Goal: Answer question/provide support: Share knowledge or assist other users

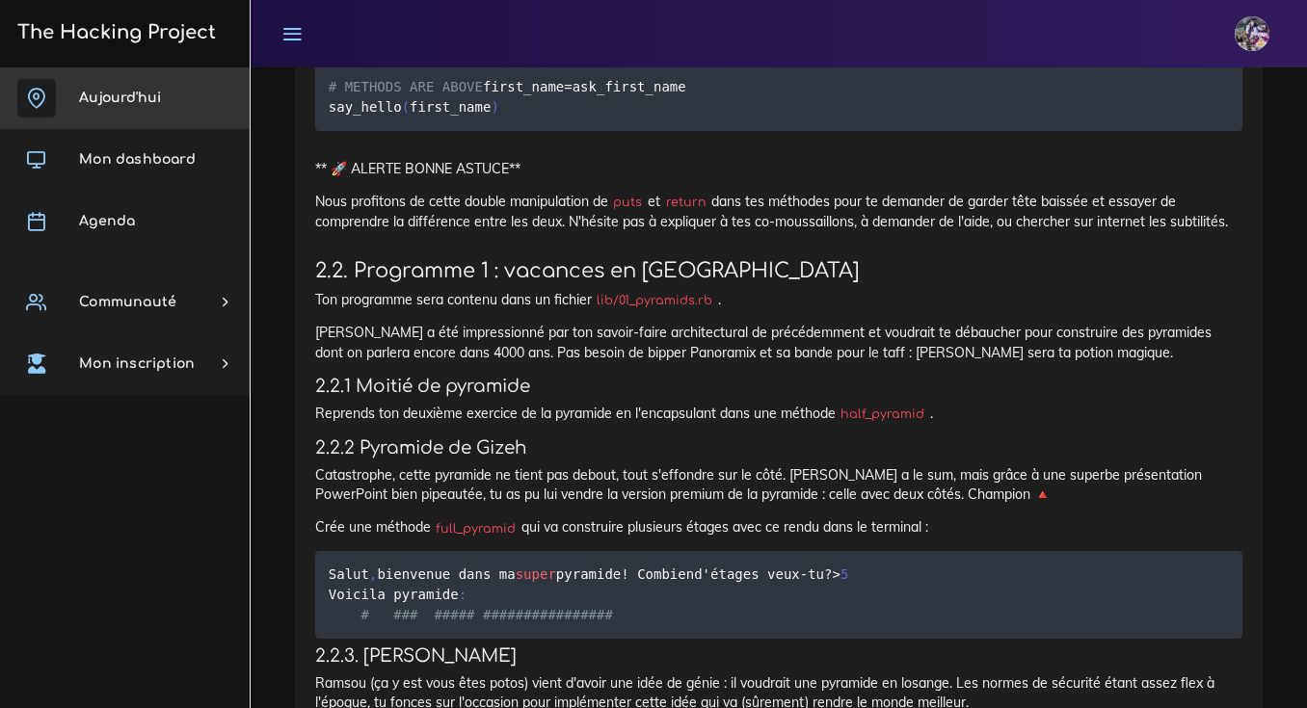
click at [143, 84] on link "Aujourd'hui" at bounding box center [125, 98] width 250 height 62
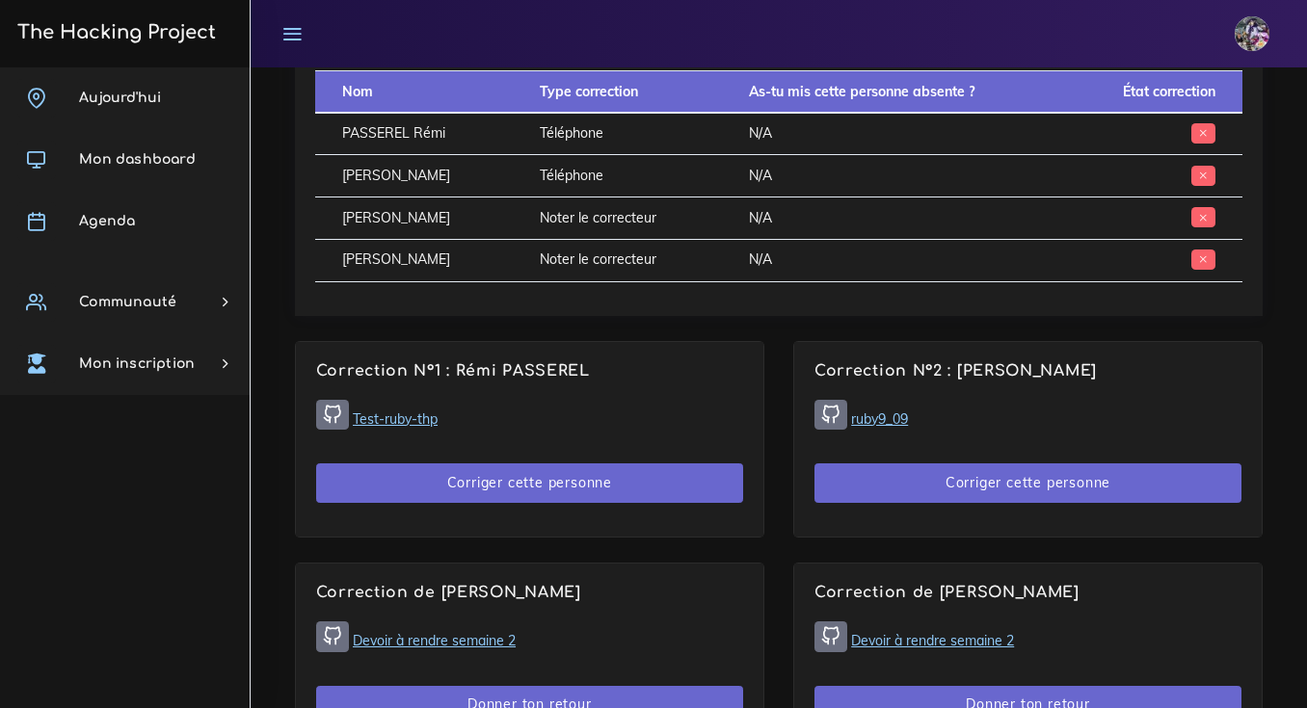
scroll to position [1101, 0]
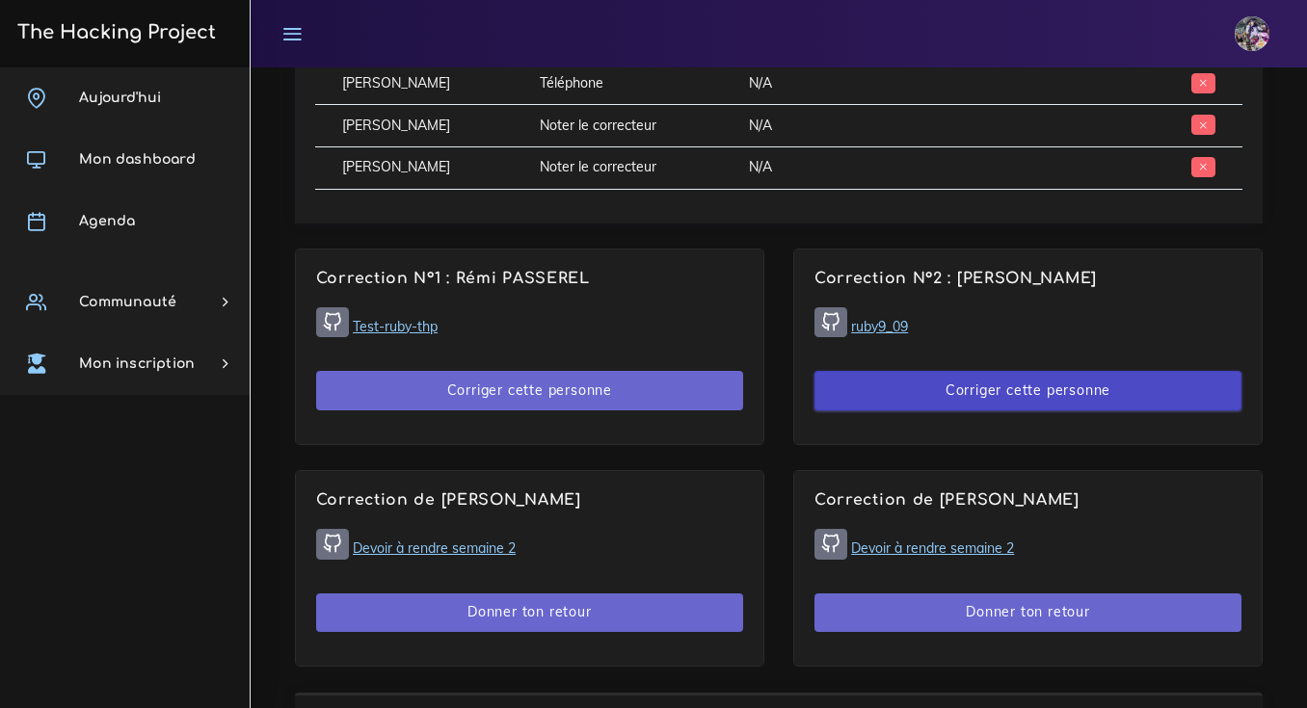
click at [902, 383] on button "Corriger cette personne" at bounding box center [1028, 391] width 427 height 40
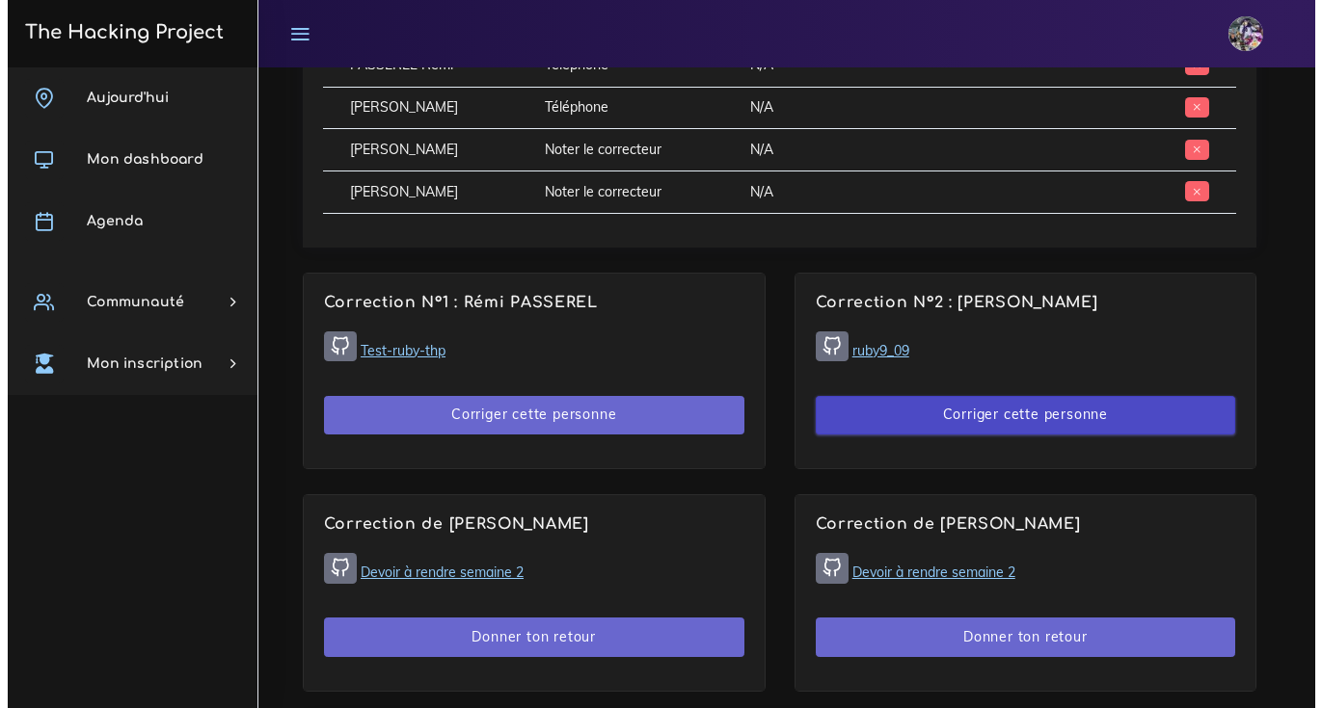
scroll to position [1077, 0]
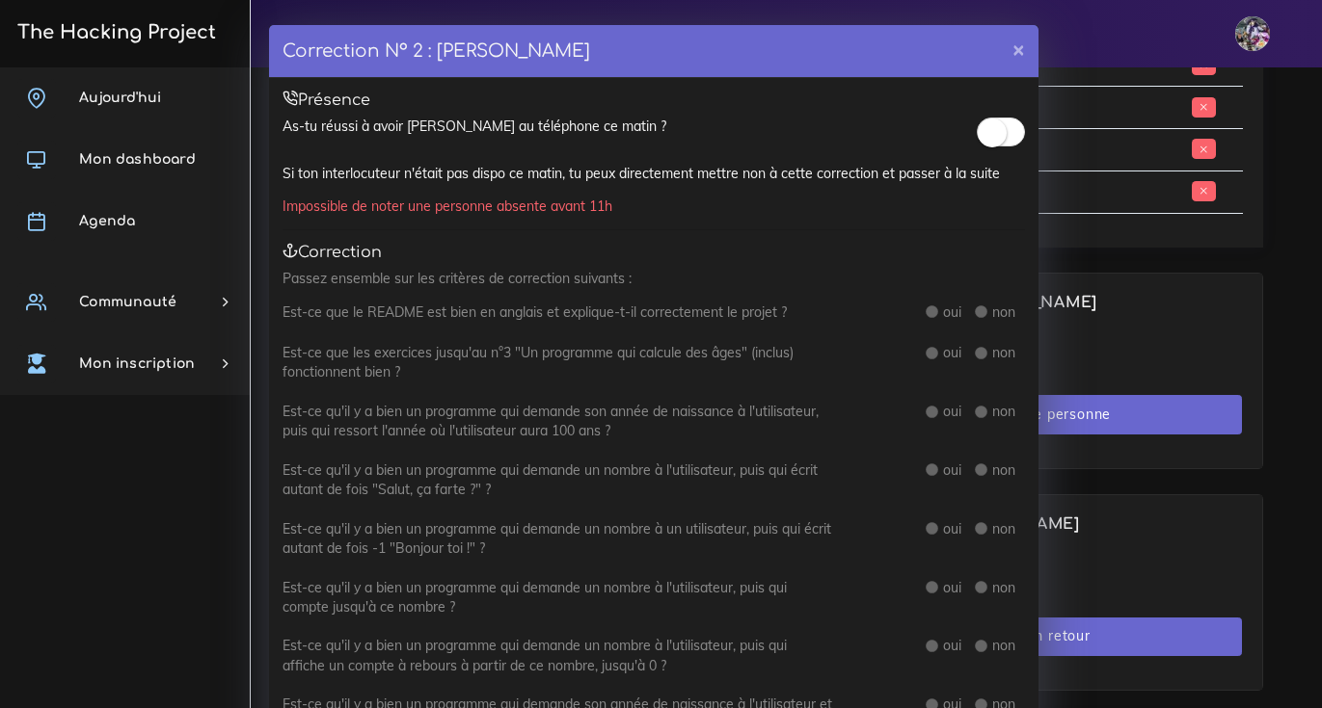
click at [987, 132] on small at bounding box center [991, 133] width 29 height 29
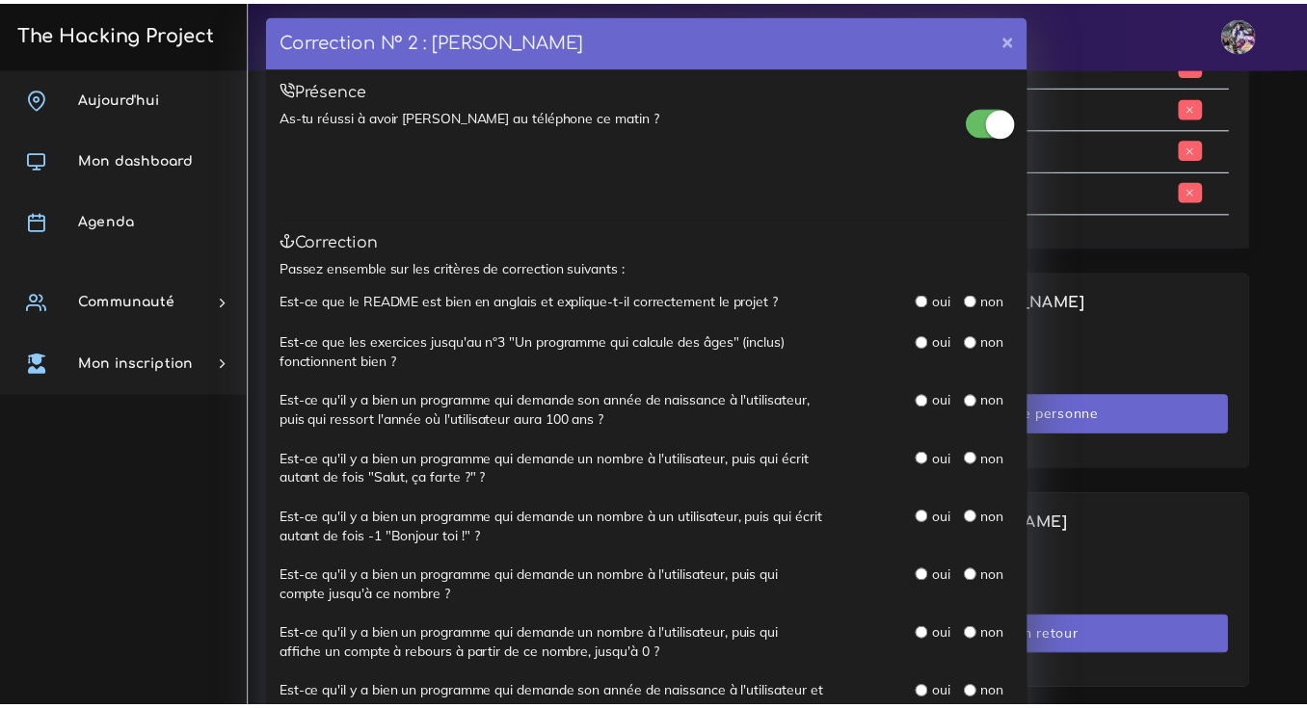
scroll to position [24, 0]
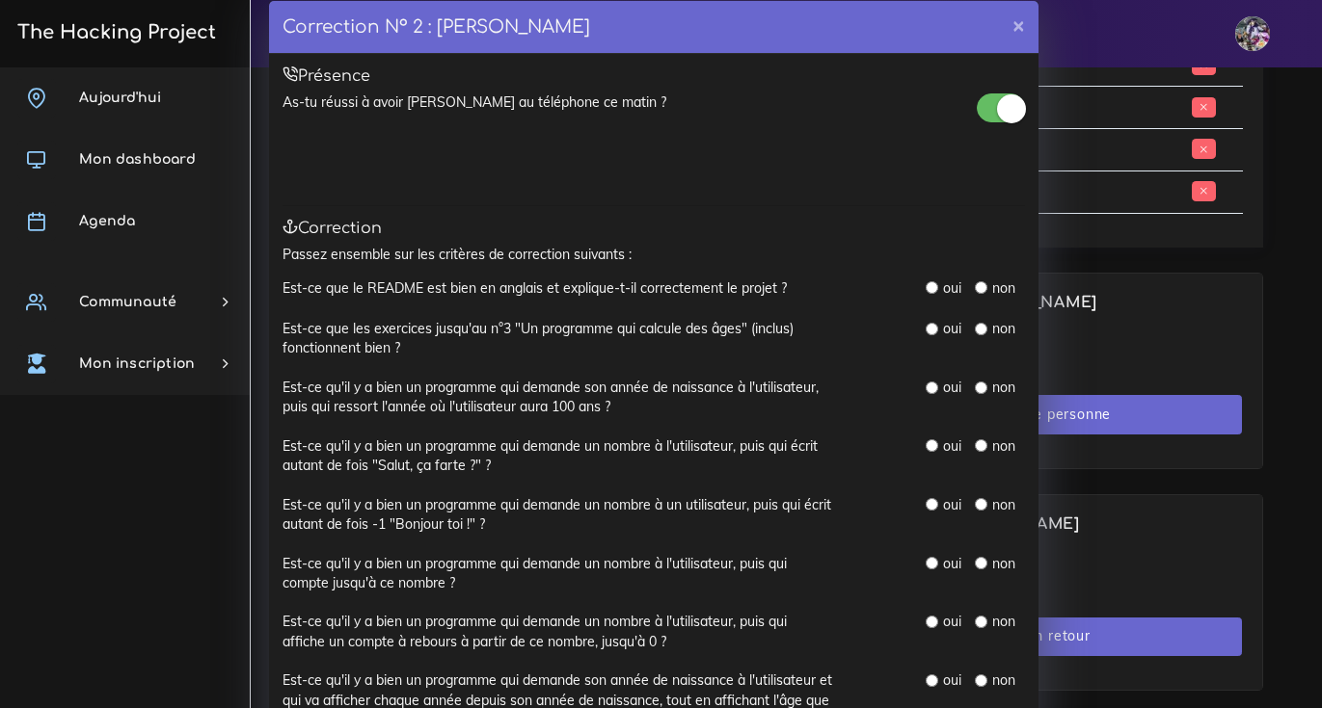
click at [925, 286] on input "radio" at bounding box center [931, 287] width 13 height 13
radio input "true"
click at [987, 303] on div "Est-ce que le README est bien en anglais et explique-t-il correctement le proje…" at bounding box center [653, 299] width 742 height 40
click at [992, 284] on label "non" at bounding box center [1003, 288] width 23 height 19
drag, startPoint x: 986, startPoint y: 296, endPoint x: 975, endPoint y: 292, distance: 11.3
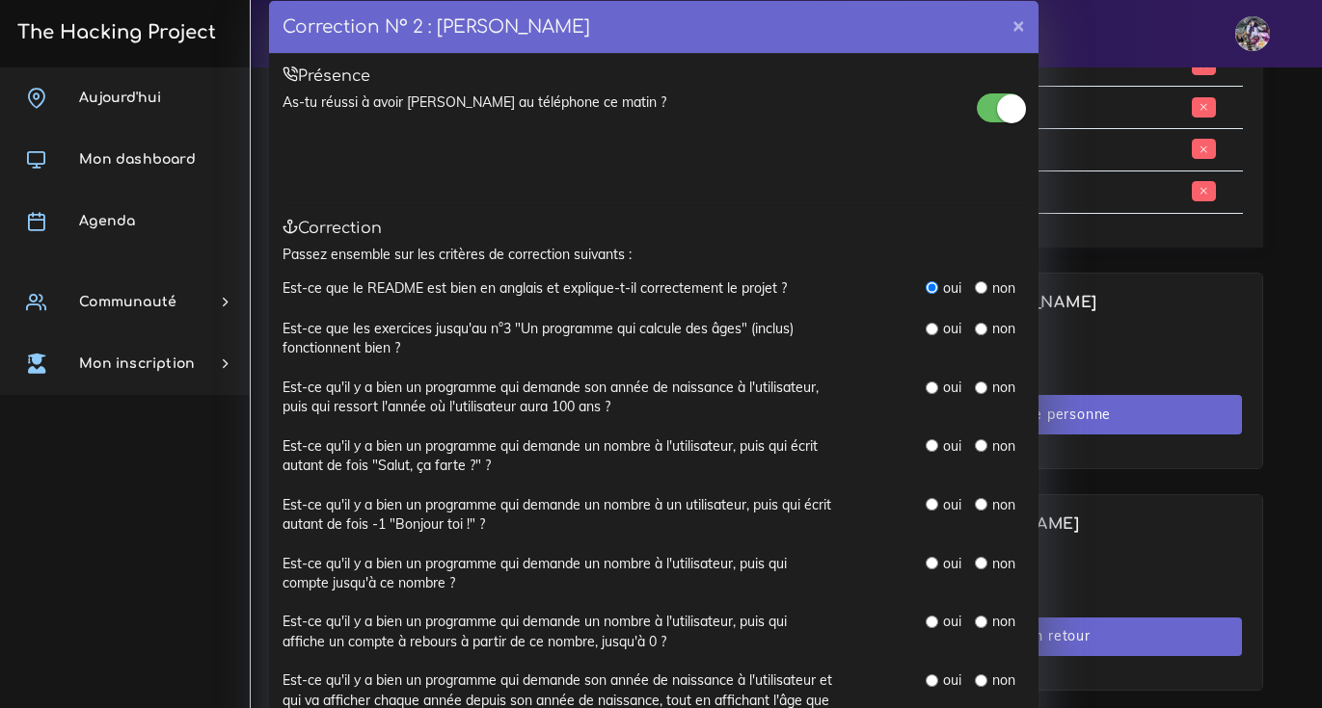
click at [992, 295] on label "non" at bounding box center [1003, 288] width 23 height 19
click at [975, 292] on input "radio" at bounding box center [981, 287] width 13 height 13
radio input "true"
click at [1011, 31] on button "×" at bounding box center [1019, 24] width 40 height 47
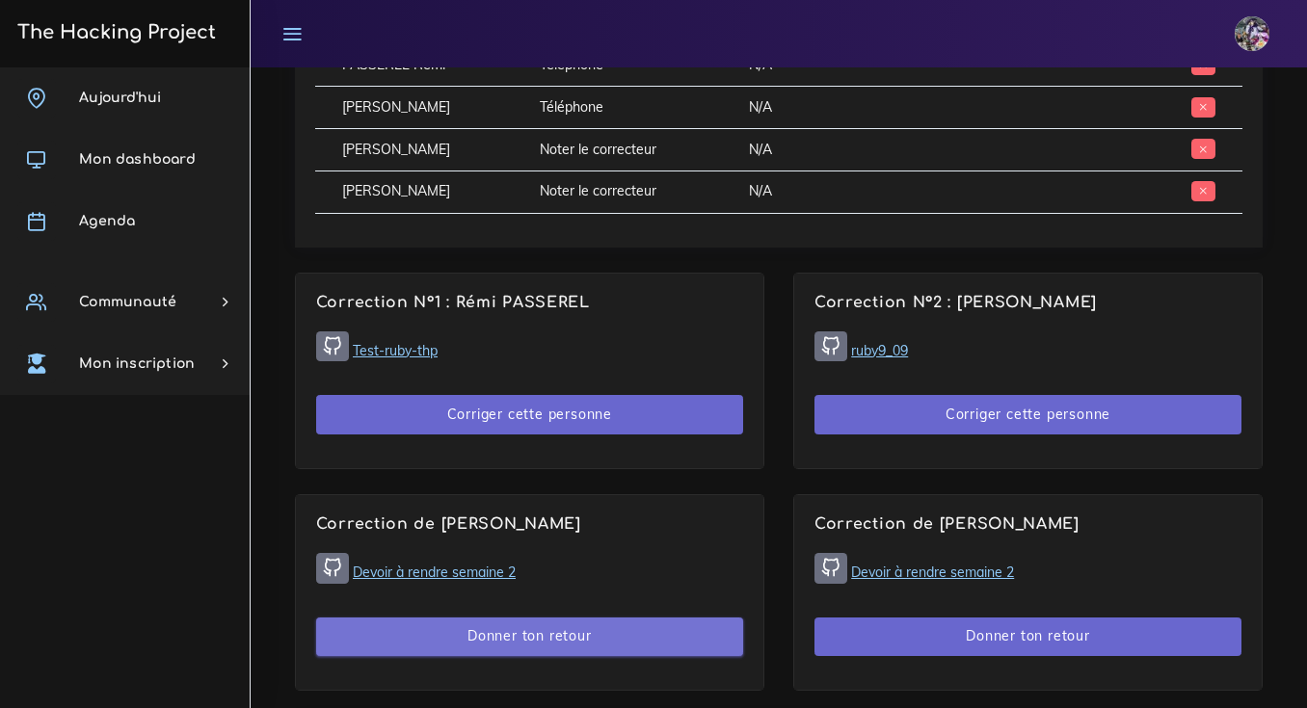
click at [386, 618] on button "Donner ton retour" at bounding box center [529, 638] width 427 height 40
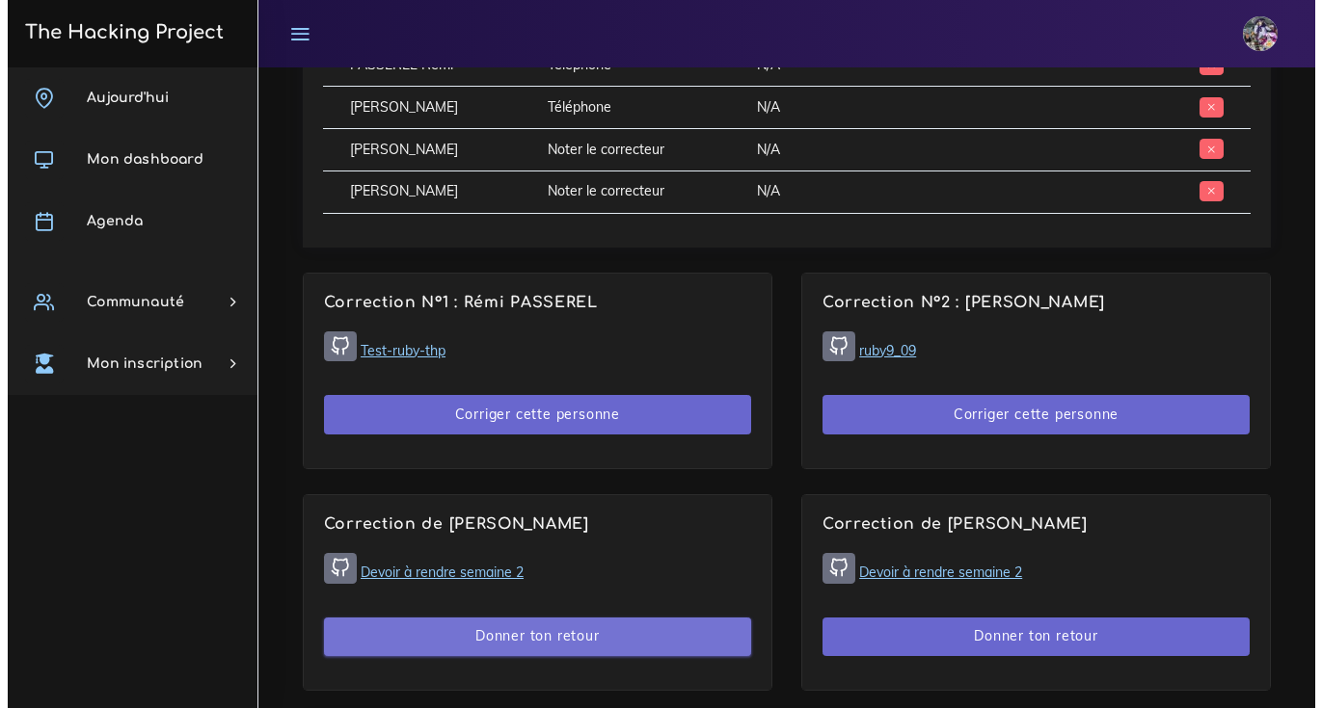
scroll to position [1053, 0]
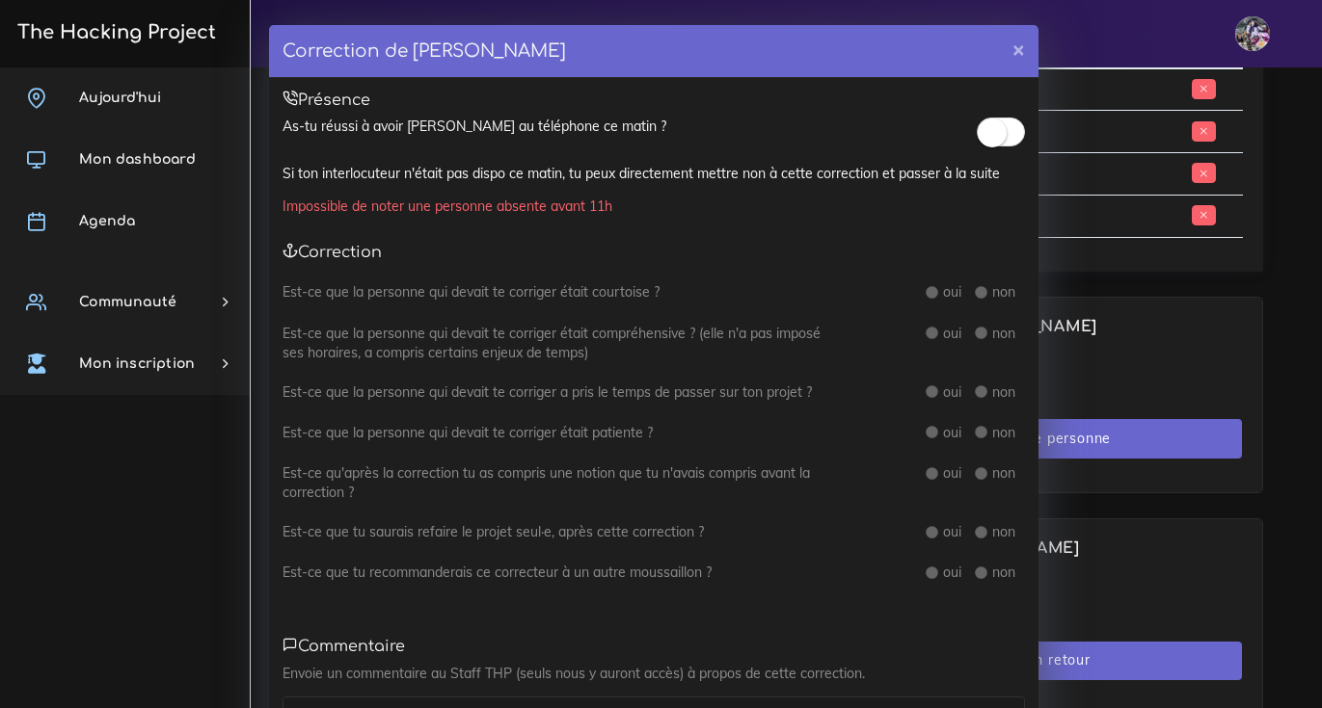
click at [980, 139] on small at bounding box center [991, 133] width 29 height 29
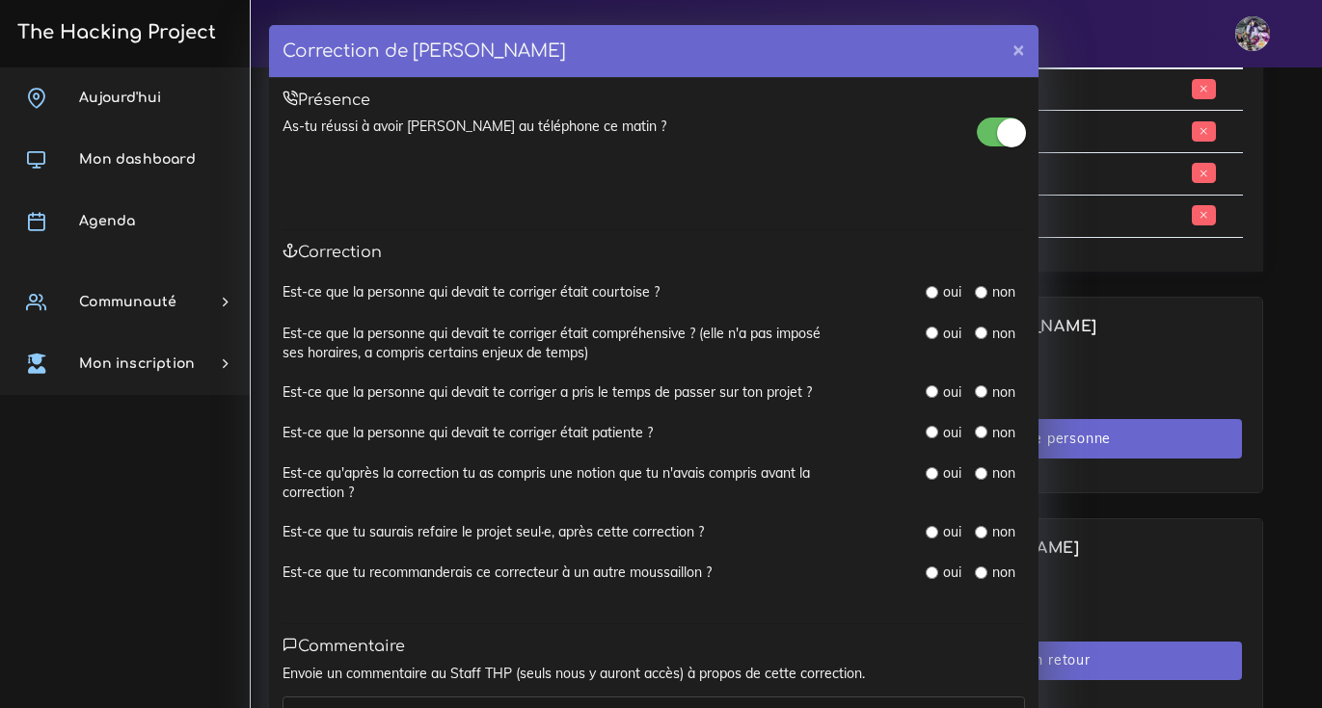
click at [925, 285] on div "oui" at bounding box center [942, 291] width 35 height 19
click at [925, 289] on input "radio" at bounding box center [931, 292] width 13 height 13
radio input "true"
click at [925, 291] on input "radio" at bounding box center [931, 292] width 13 height 13
click at [925, 331] on input "radio" at bounding box center [931, 333] width 13 height 13
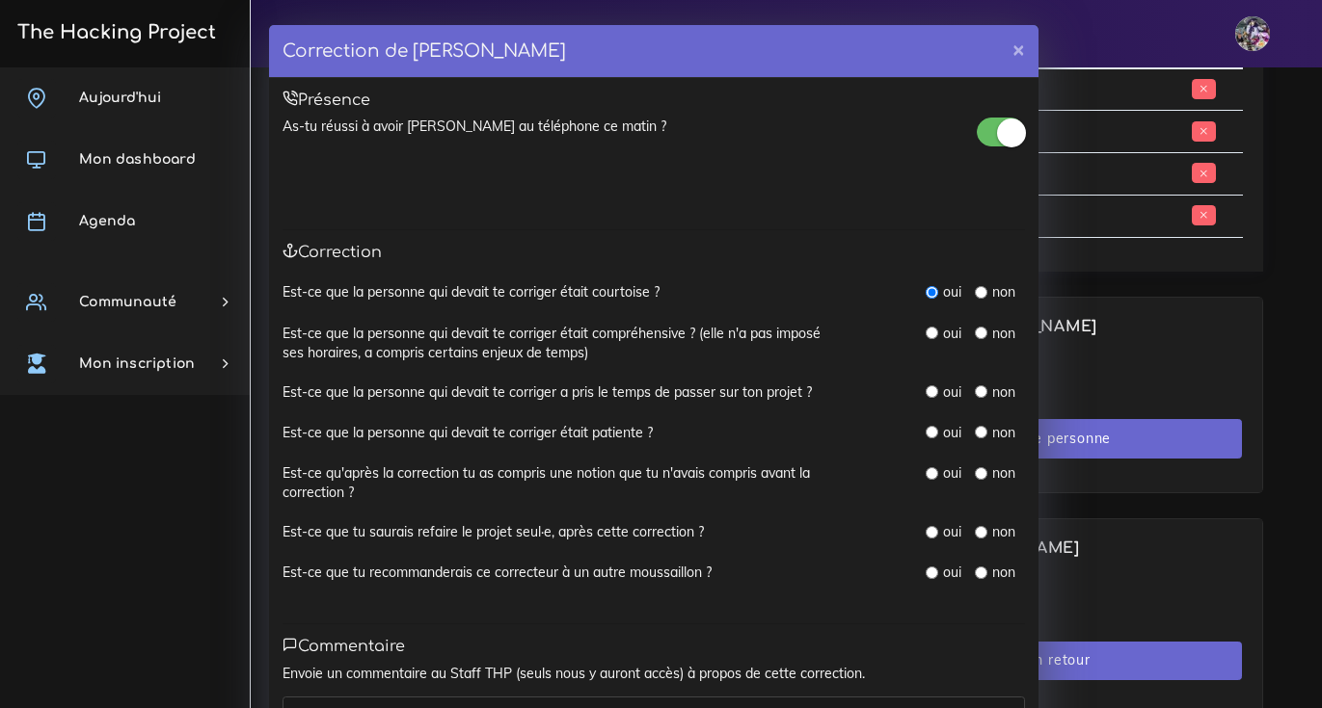
radio input "true"
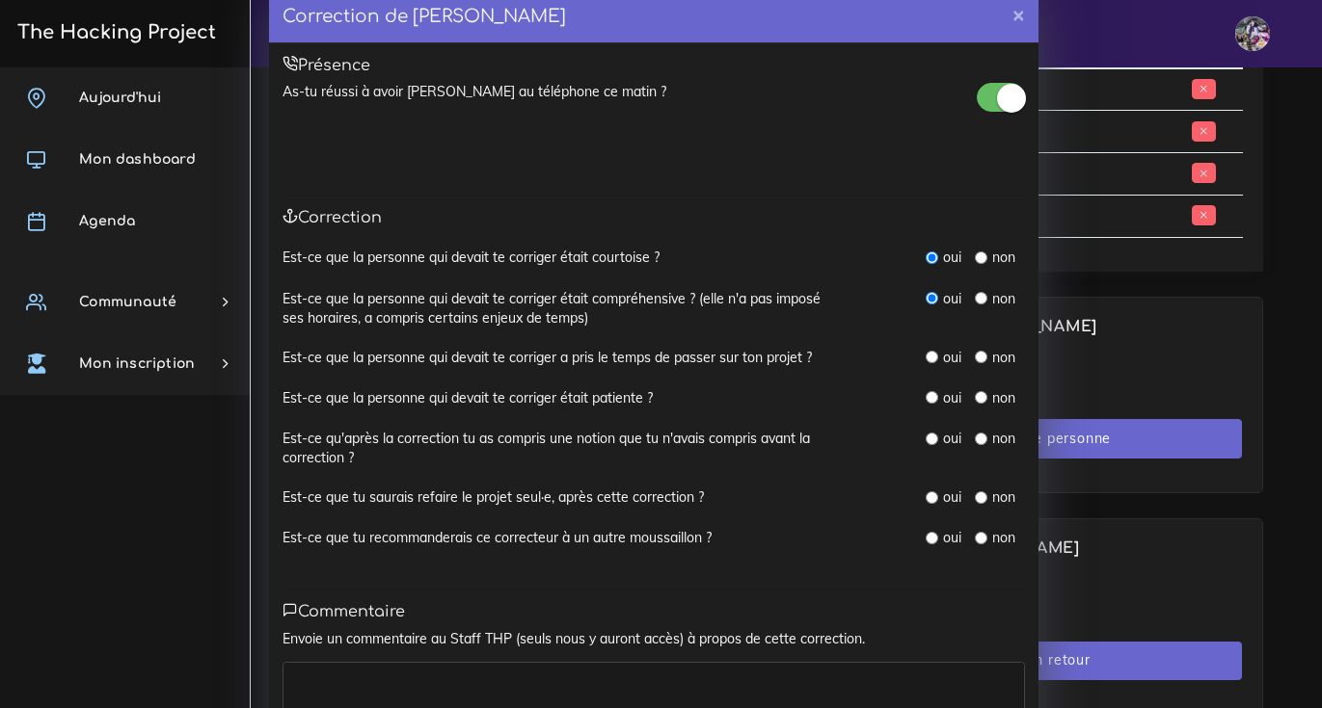
scroll to position [153, 0]
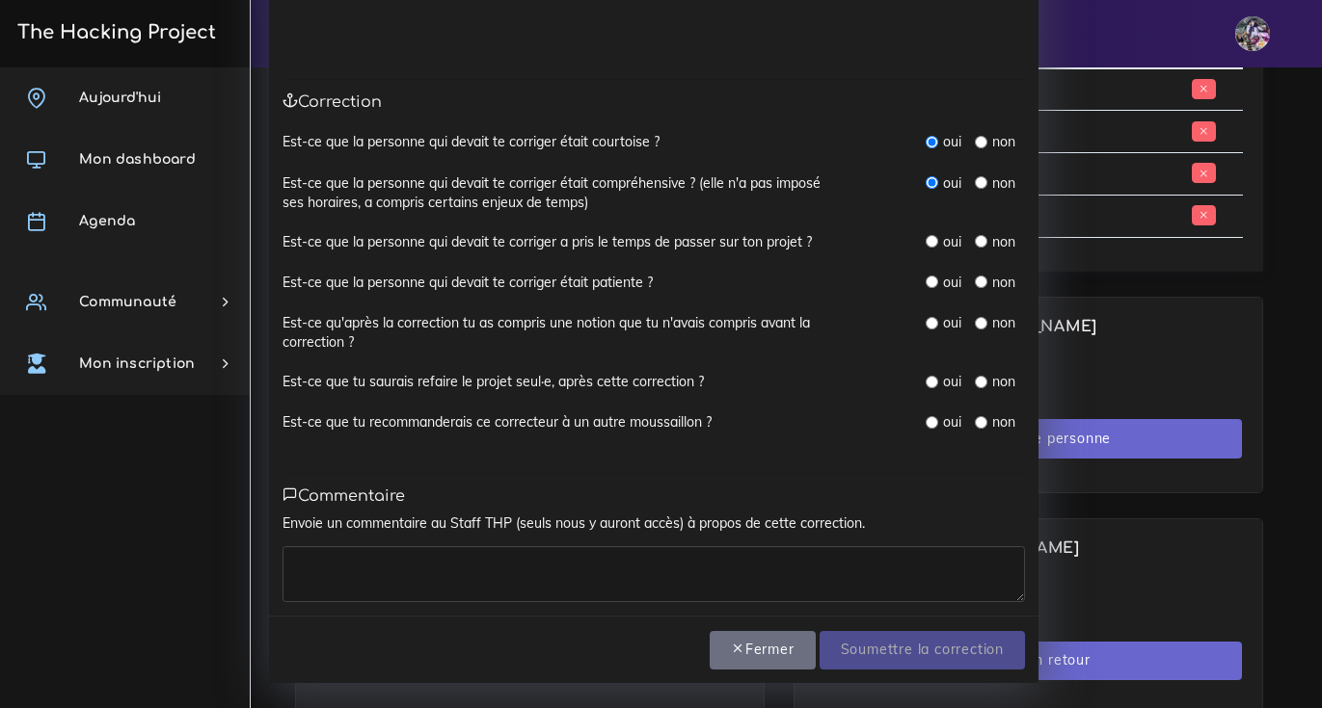
click at [927, 238] on input "radio" at bounding box center [931, 241] width 13 height 13
radio input "true"
click at [755, 650] on button "Fermer" at bounding box center [762, 651] width 106 height 40
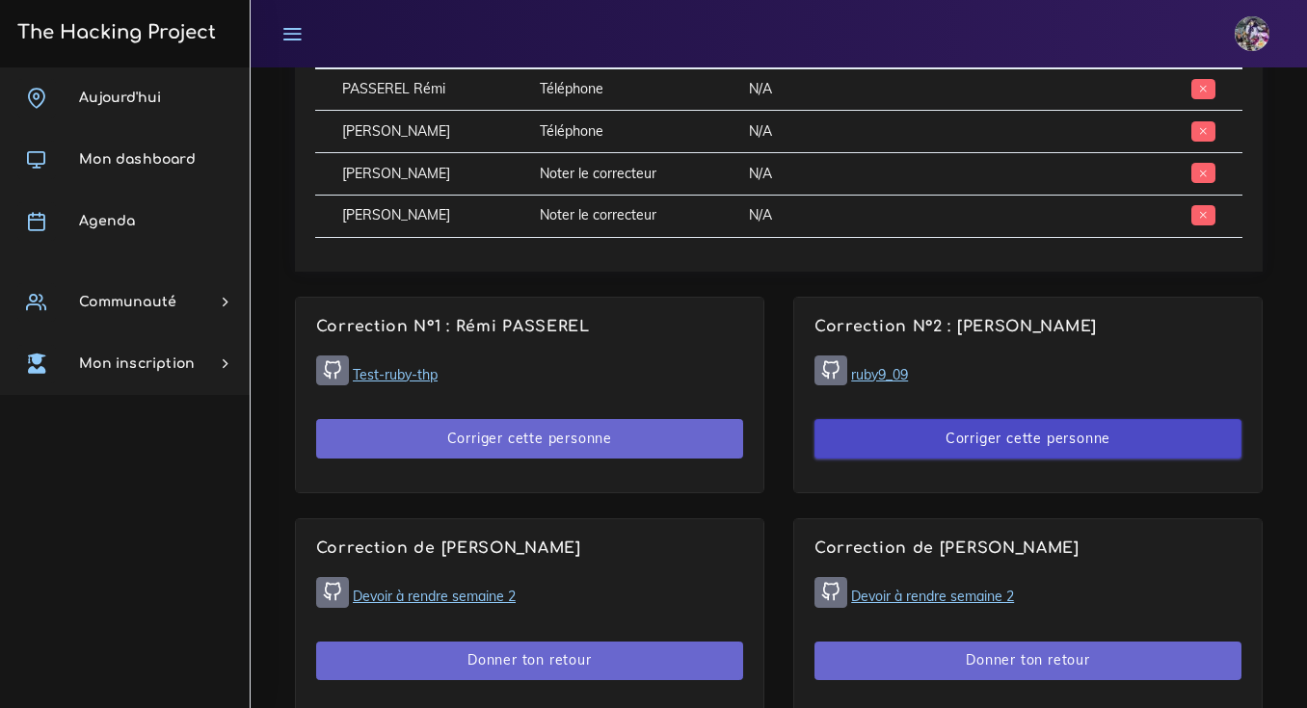
click at [875, 429] on button "Corriger cette personne" at bounding box center [1028, 439] width 427 height 40
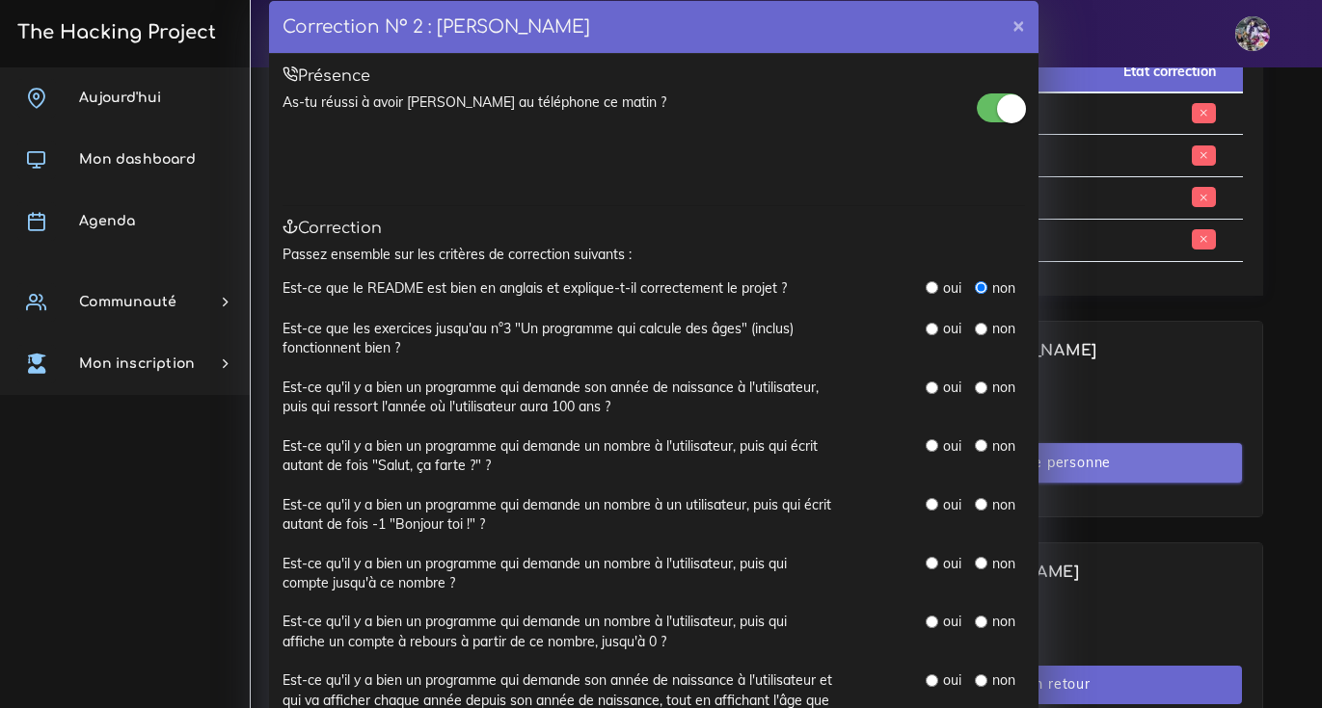
scroll to position [0, 0]
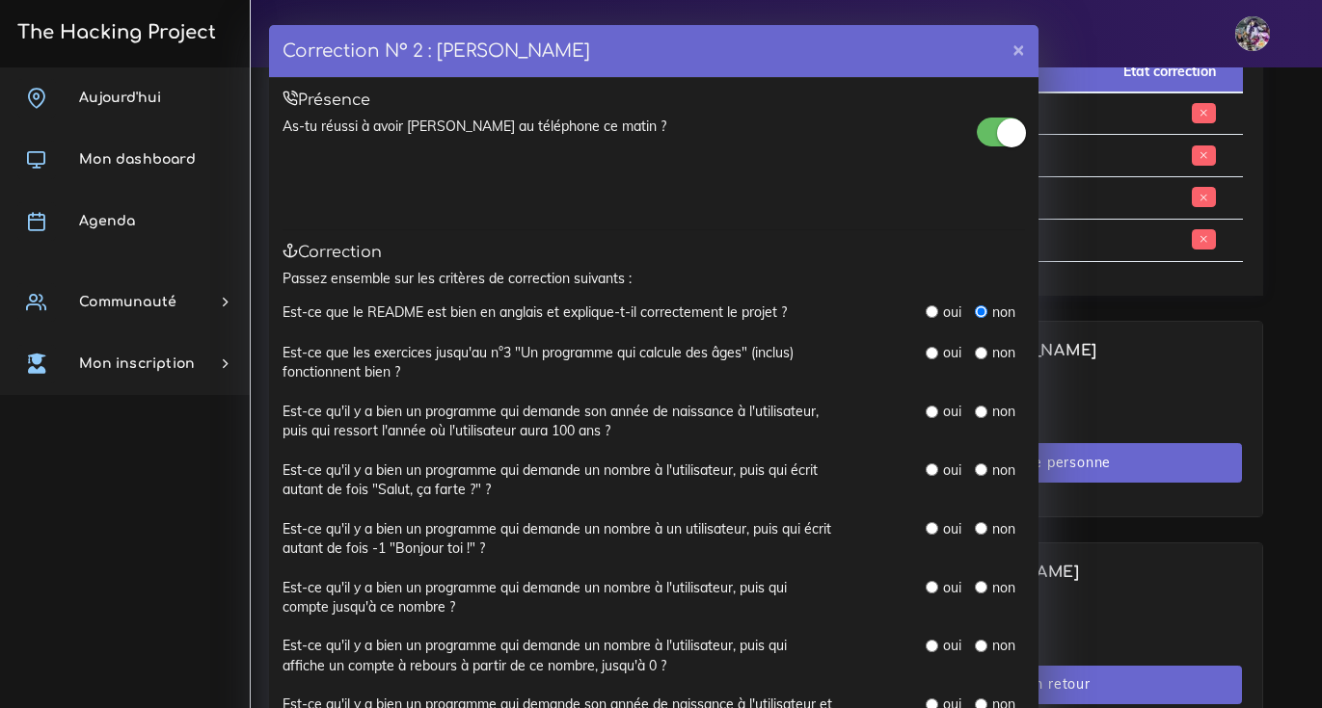
click at [928, 322] on div "oui" at bounding box center [942, 312] width 35 height 19
click at [925, 318] on input "radio" at bounding box center [931, 312] width 13 height 13
radio input "true"
click at [925, 316] on input "radio" at bounding box center [931, 312] width 13 height 13
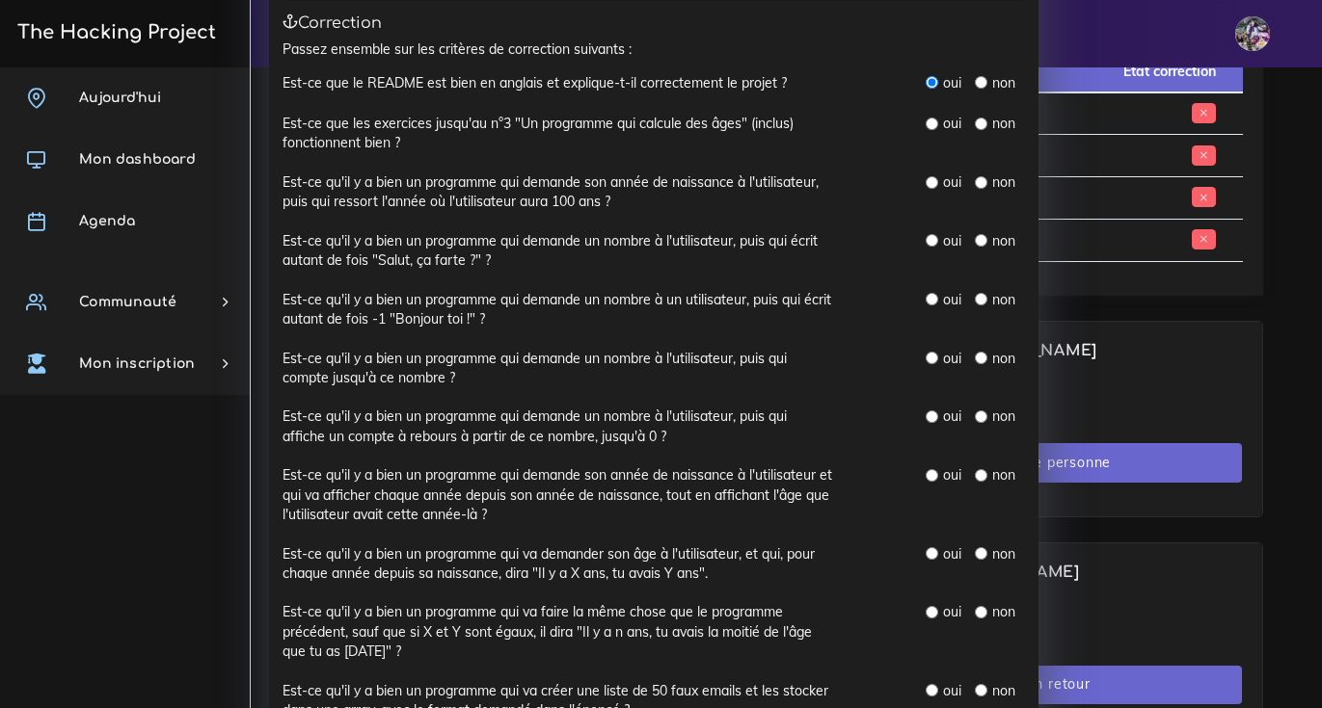
scroll to position [195, 0]
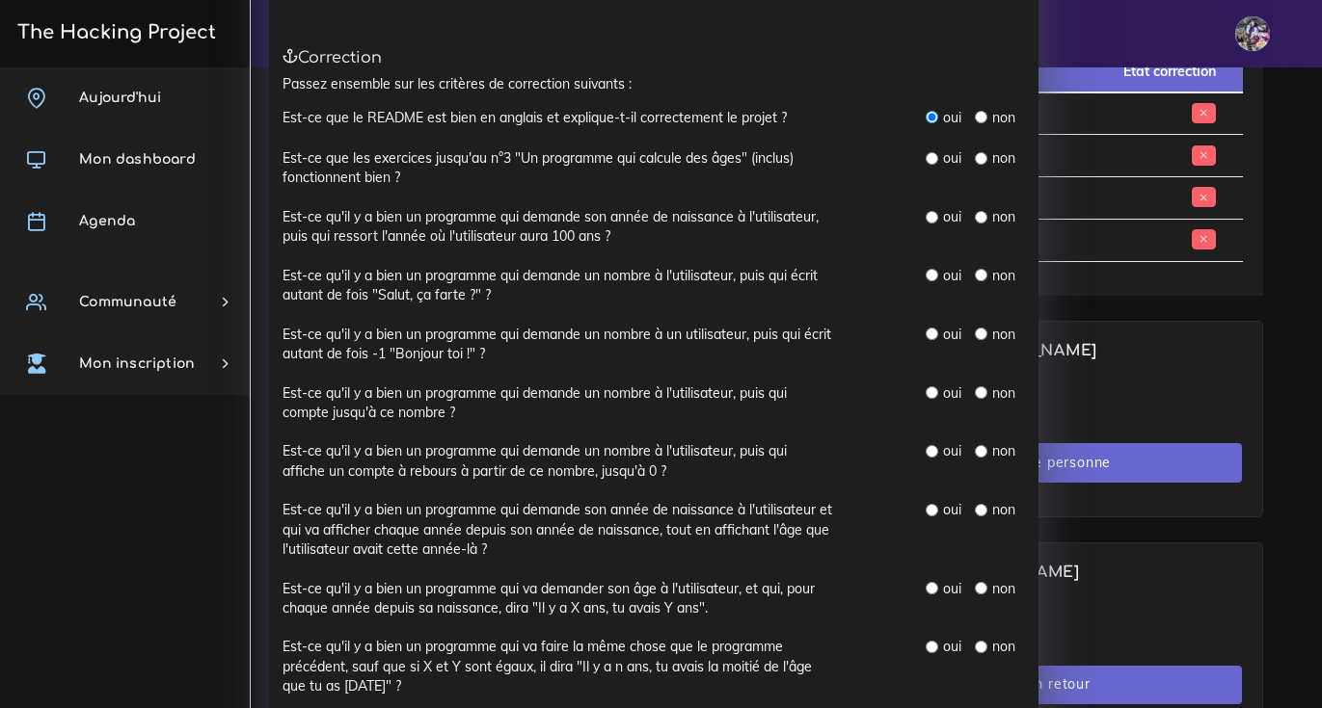
click at [925, 168] on div "oui" at bounding box center [942, 157] width 35 height 19
click at [926, 164] on input "radio" at bounding box center [931, 158] width 13 height 13
radio input "true"
click at [914, 217] on div "oui non" at bounding box center [942, 227] width 193 height 40
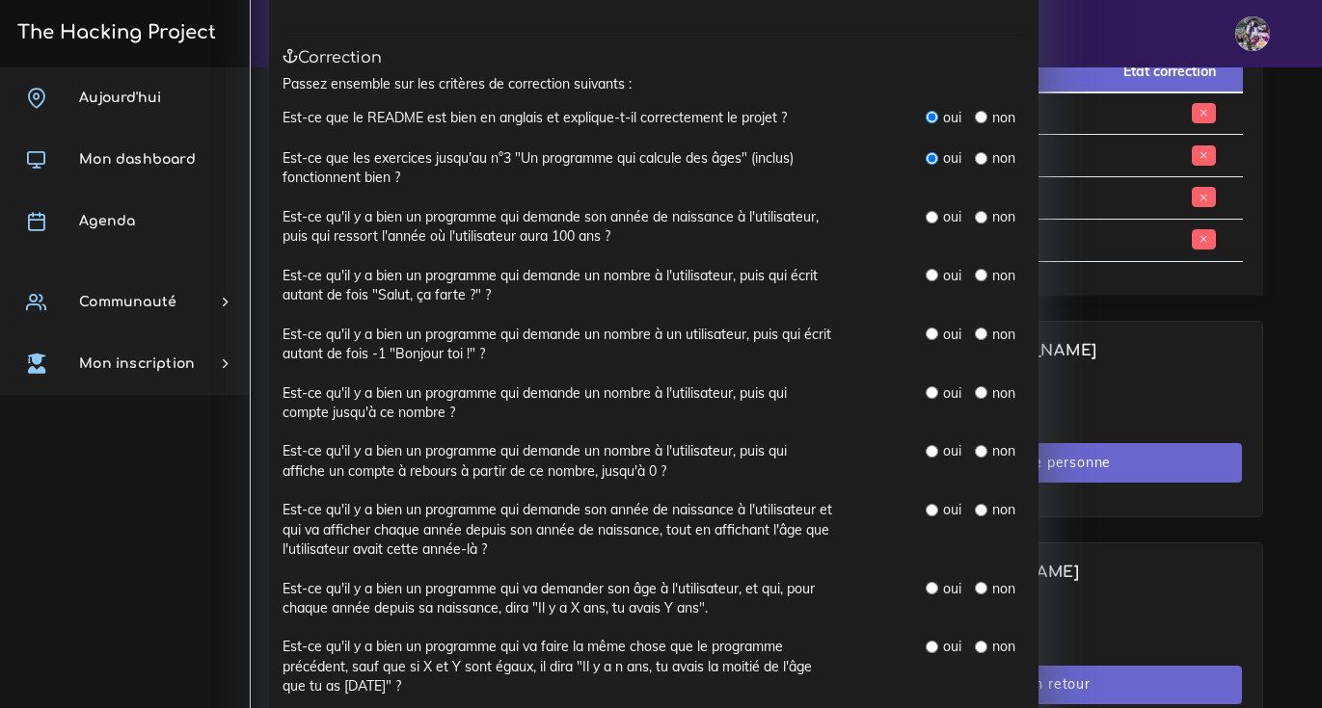
click at [929, 212] on div "Est-ce que le README est bien en anglais et explique-t-il correctement le proje…" at bounding box center [653, 617] width 742 height 1019
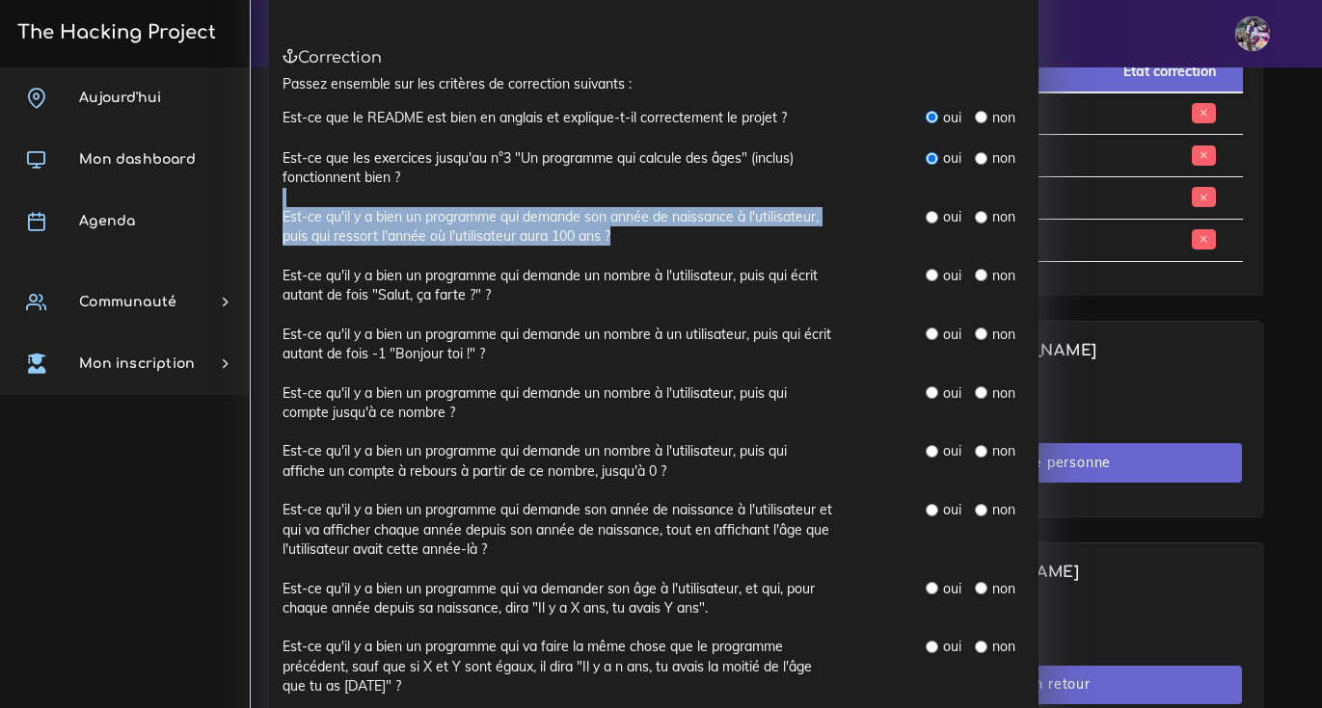
click at [927, 218] on input "radio" at bounding box center [931, 217] width 13 height 13
radio input "true"
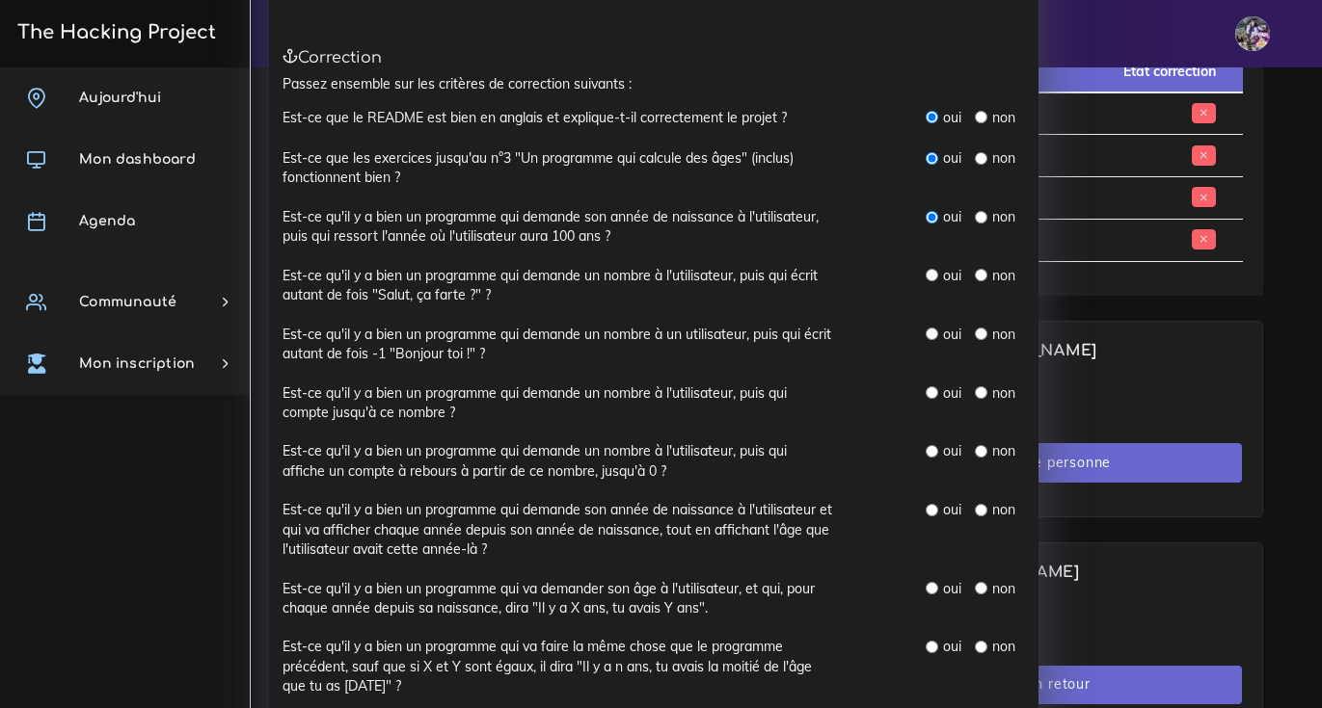
click at [925, 274] on div "oui" at bounding box center [942, 275] width 35 height 19
click at [925, 277] on input "radio" at bounding box center [931, 275] width 13 height 13
radio input "true"
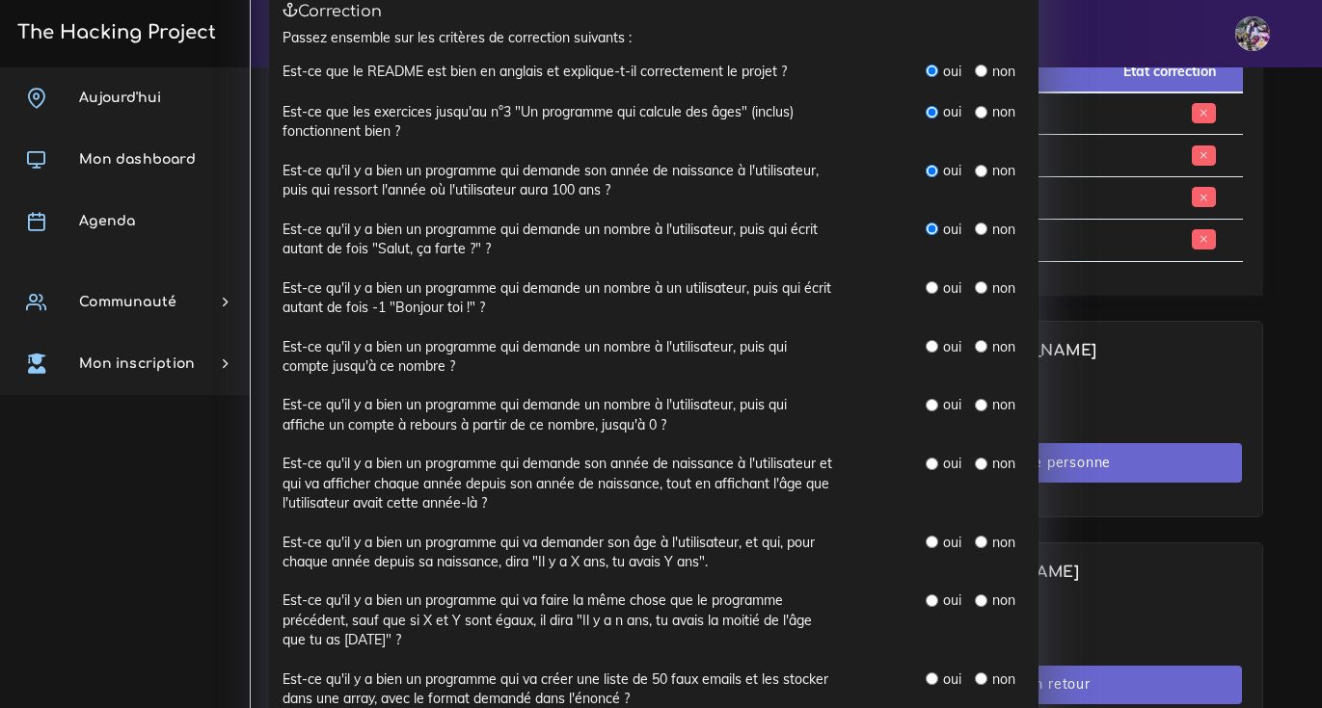
scroll to position [242, 0]
click at [925, 293] on input "radio" at bounding box center [931, 287] width 13 height 13
radio input "true"
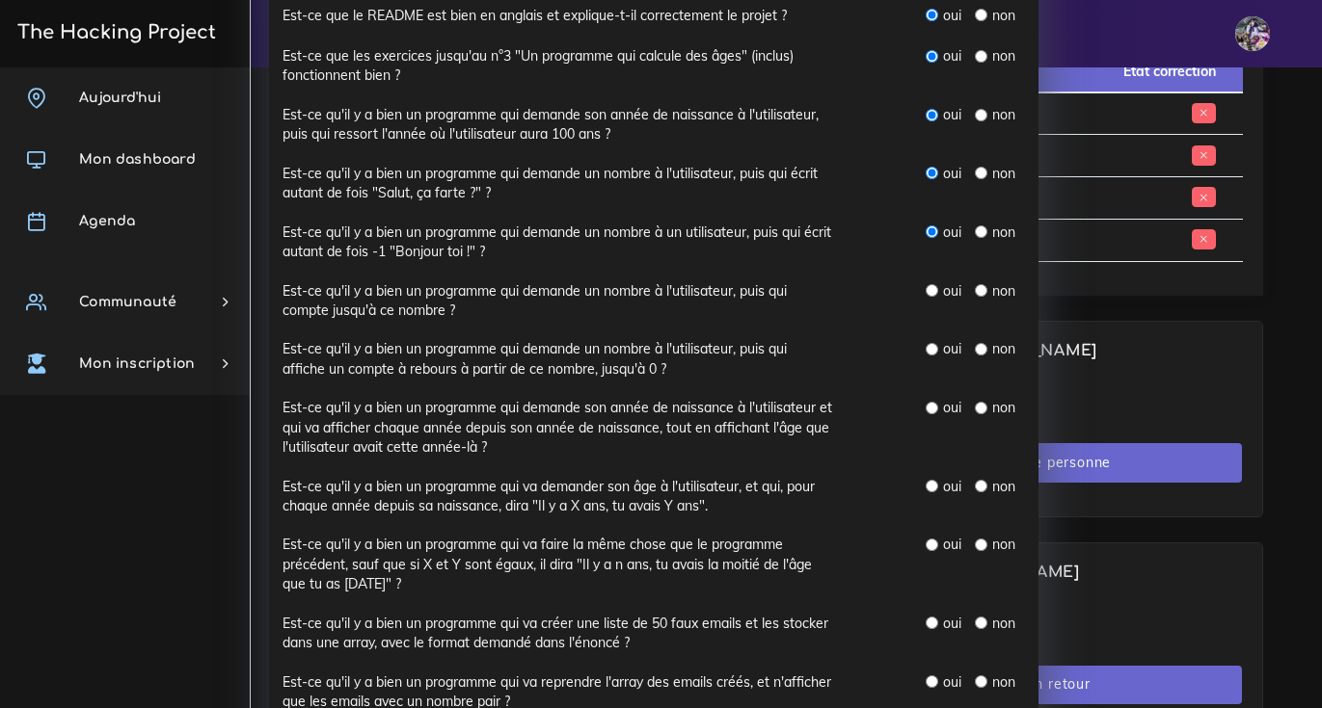
scroll to position [411, 0]
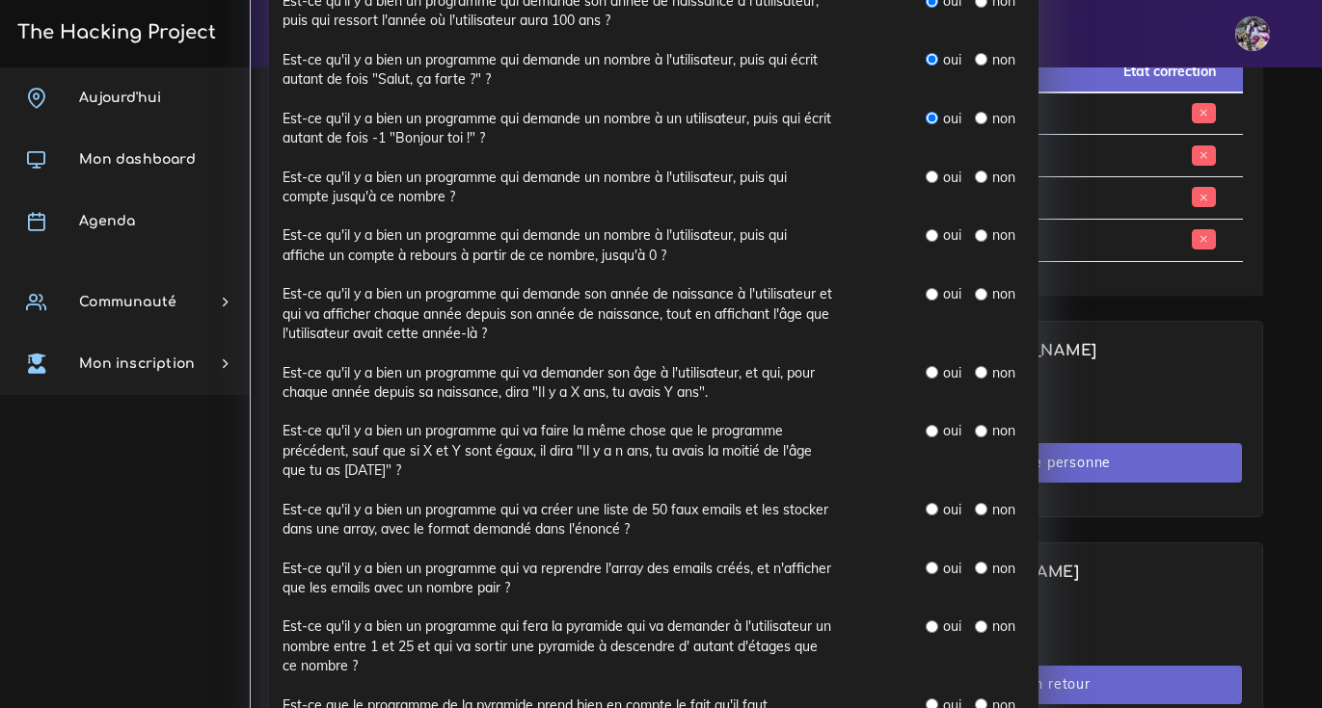
click at [925, 177] on input "radio" at bounding box center [931, 177] width 13 height 13
radio input "true"
click at [925, 241] on input "radio" at bounding box center [931, 235] width 13 height 13
radio input "true"
click at [930, 309] on div "oui non" at bounding box center [942, 313] width 193 height 59
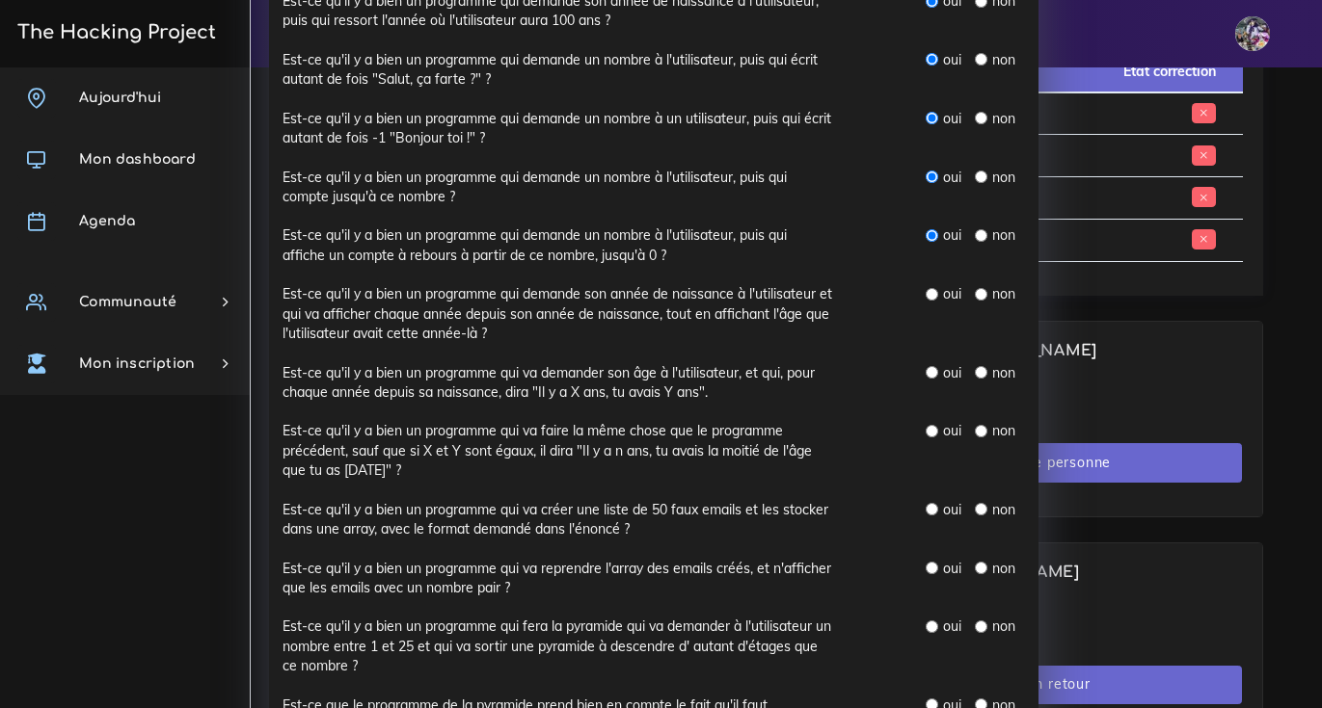
click at [926, 301] on input "radio" at bounding box center [931, 294] width 13 height 13
radio input "true"
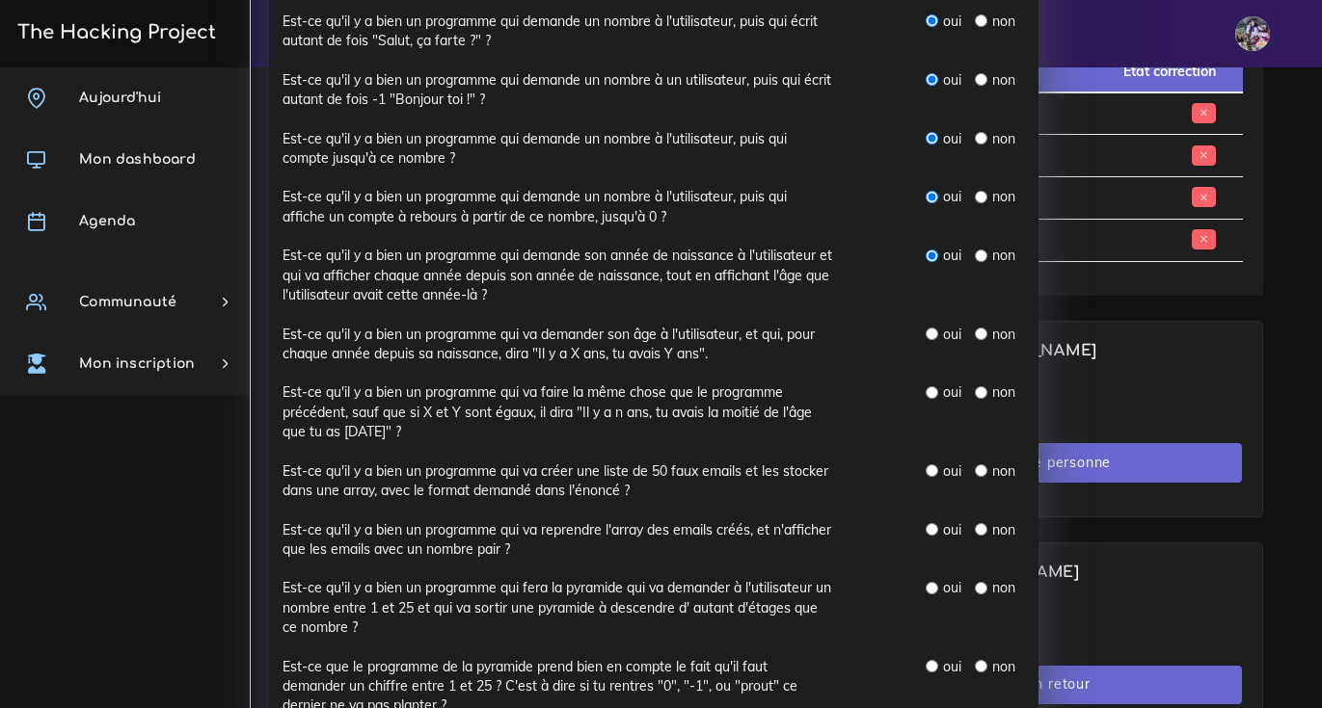
scroll to position [450, 0]
click at [925, 339] on input "radio" at bounding box center [931, 333] width 13 height 13
radio input "true"
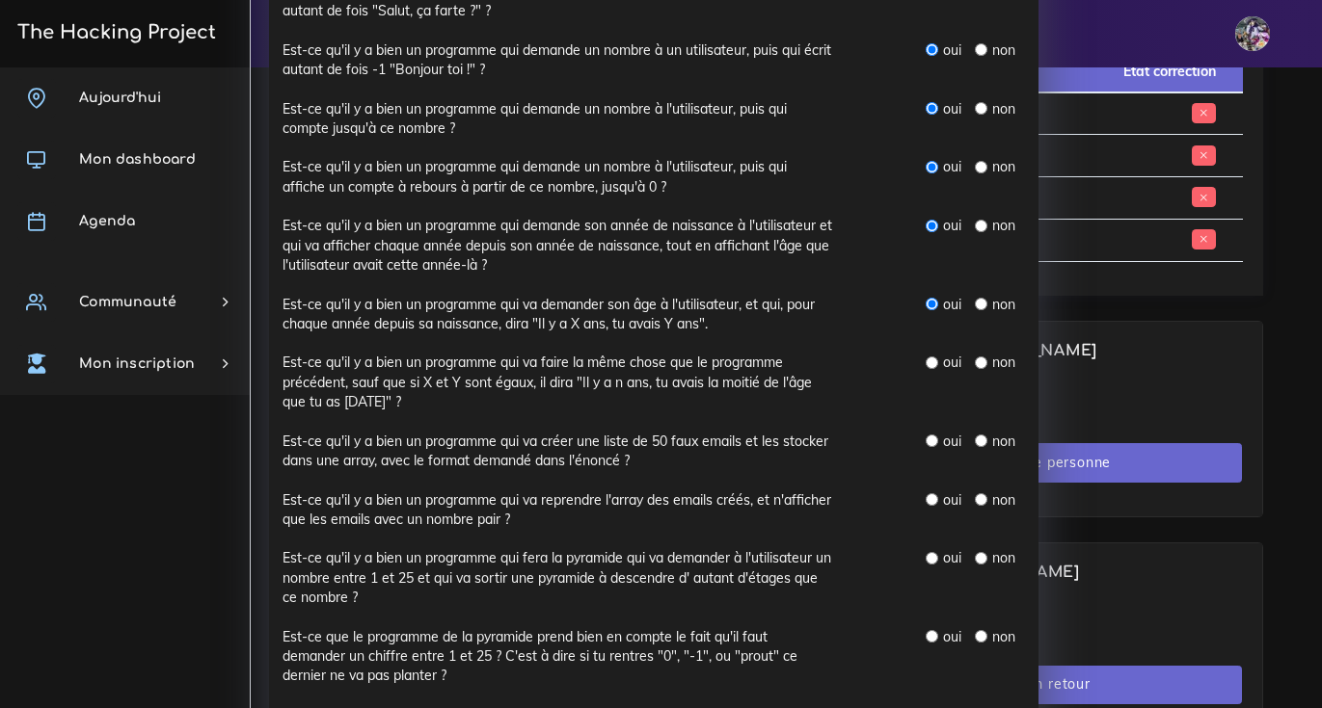
click at [925, 366] on input "radio" at bounding box center [931, 363] width 13 height 13
radio input "true"
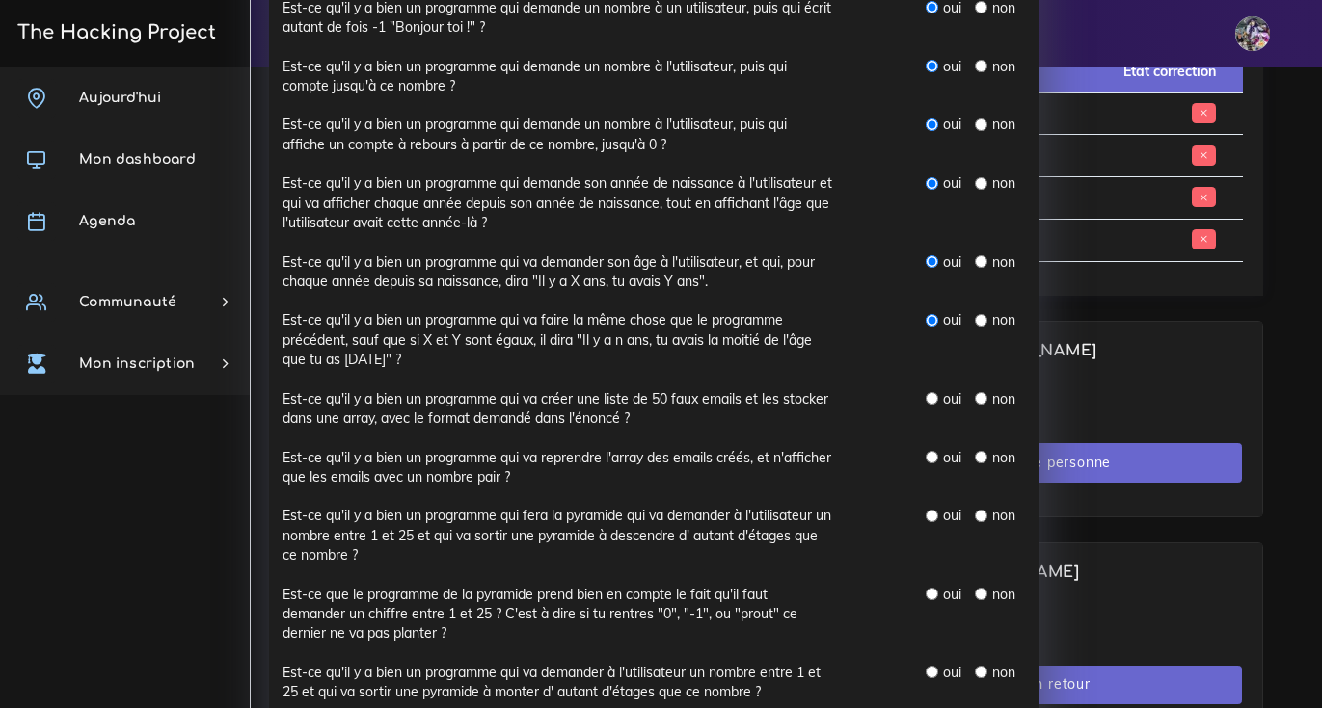
click at [925, 393] on div "oui" at bounding box center [942, 398] width 35 height 19
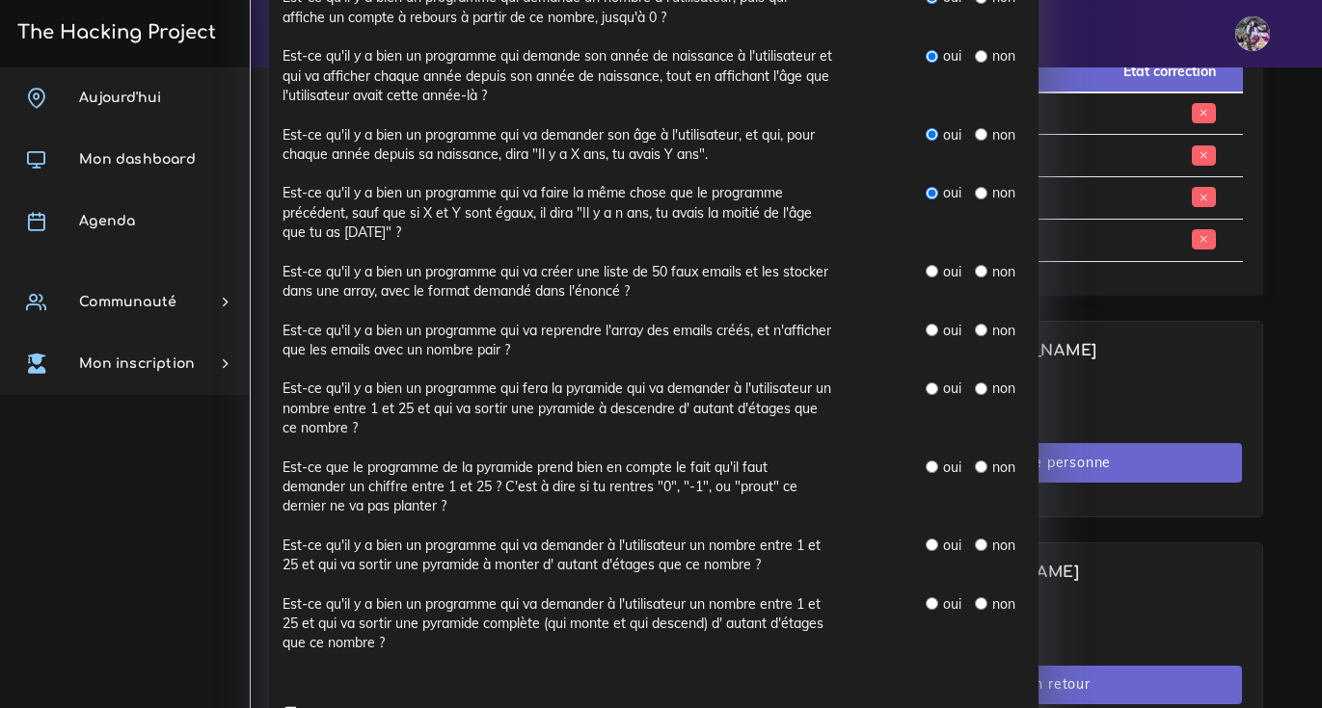
scroll to position [694, 0]
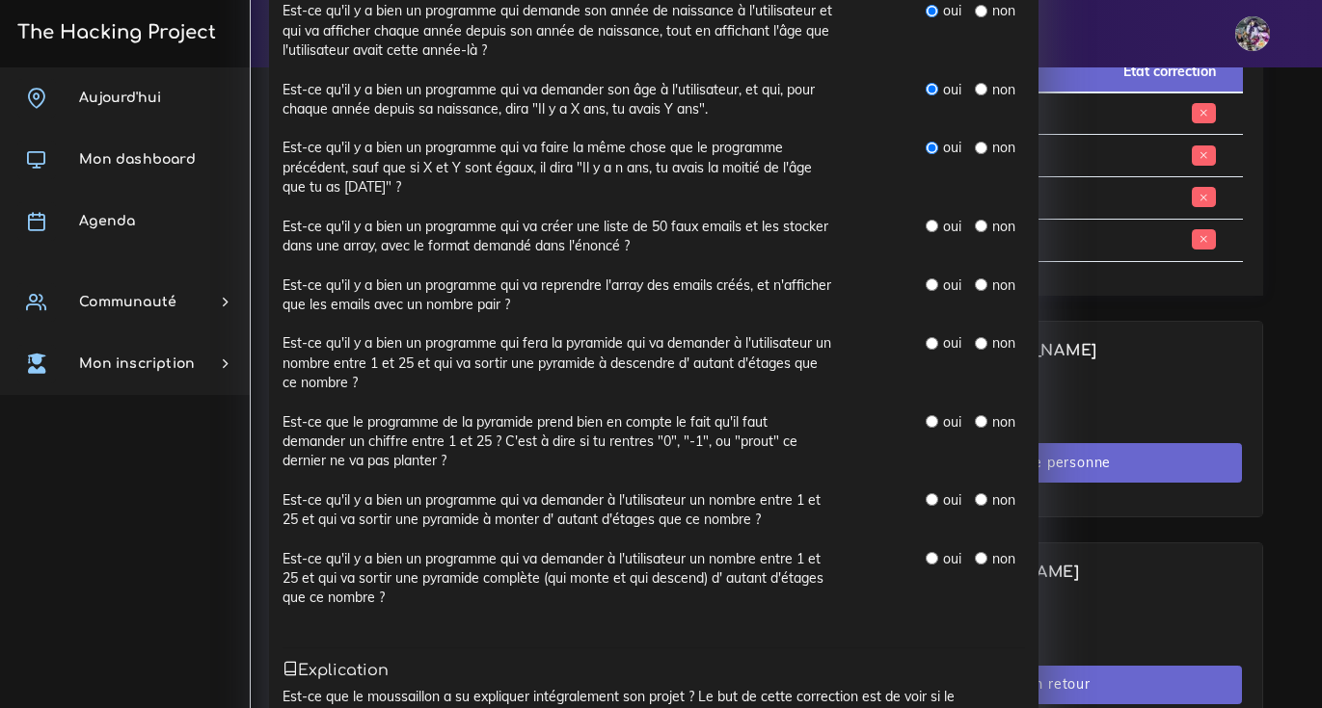
click at [918, 236] on div "oui non" at bounding box center [942, 237] width 193 height 40
click at [925, 232] on input "radio" at bounding box center [931, 226] width 13 height 13
radio input "true"
click at [925, 291] on input "radio" at bounding box center [931, 285] width 13 height 13
radio input "true"
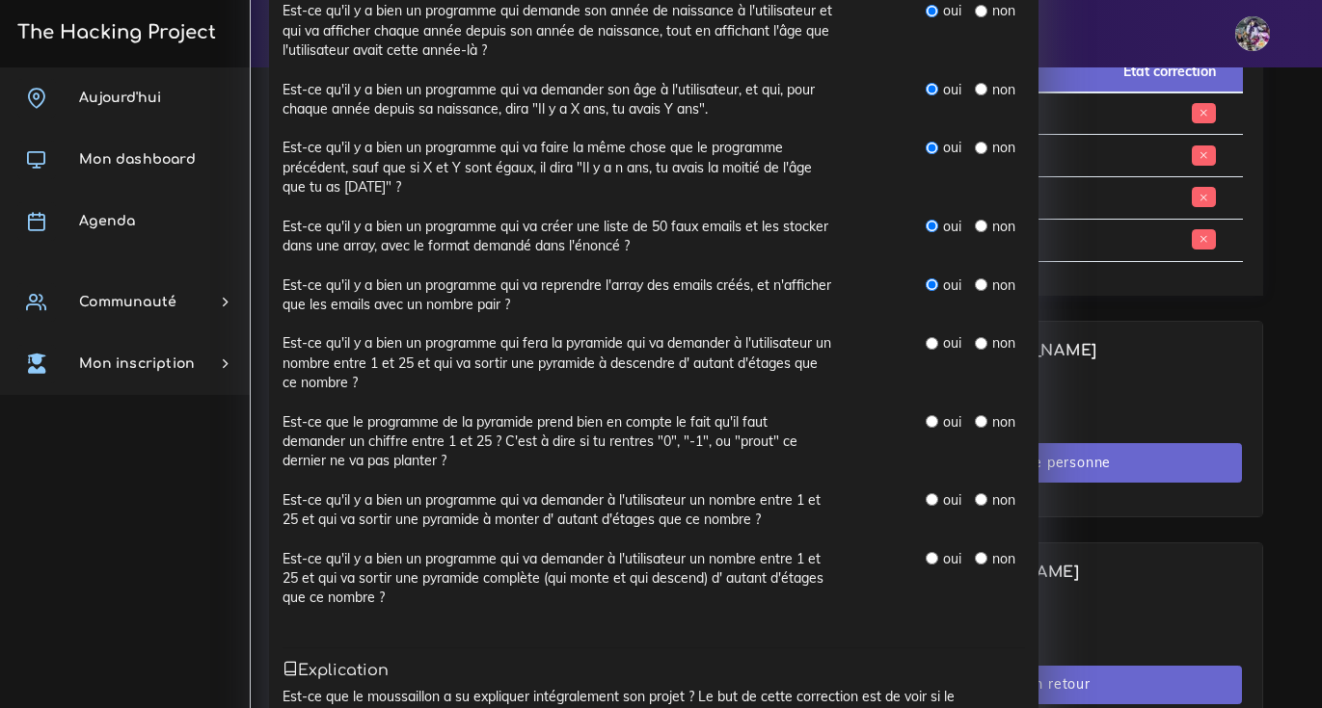
scroll to position [729, 0]
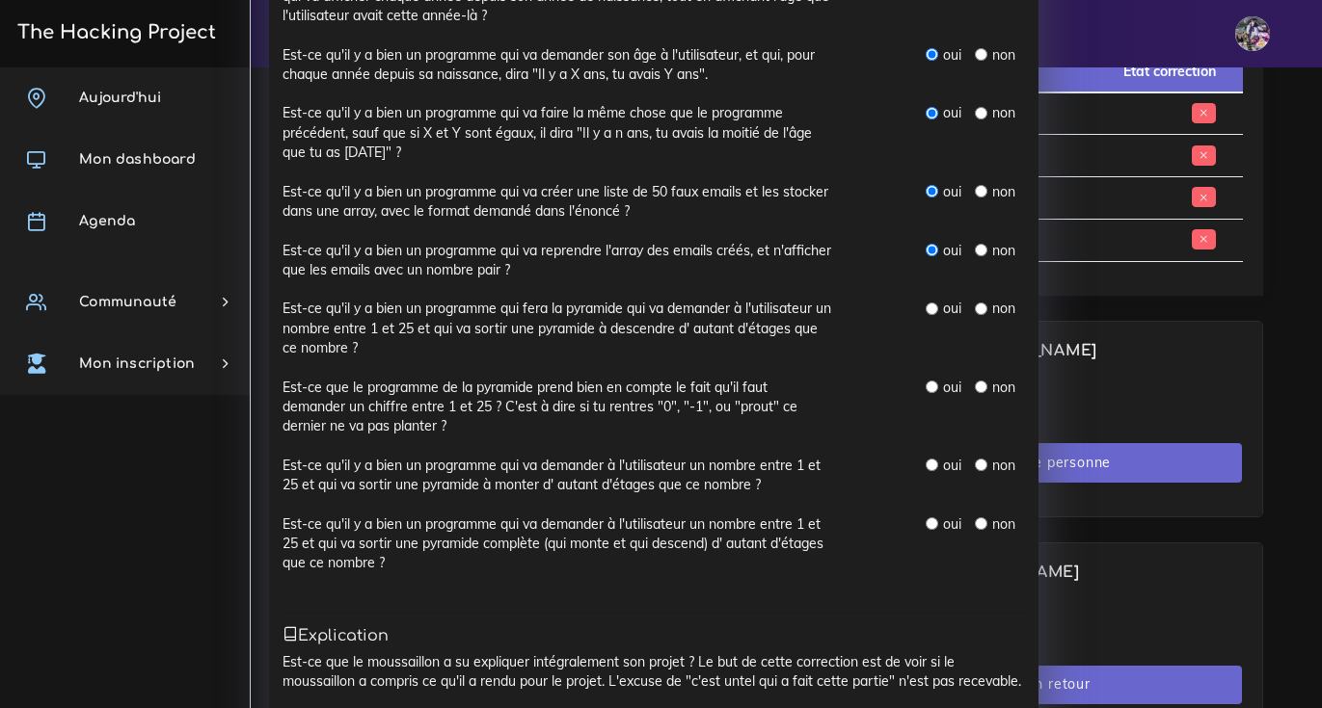
click at [925, 315] on input "radio" at bounding box center [931, 309] width 13 height 13
radio input "true"
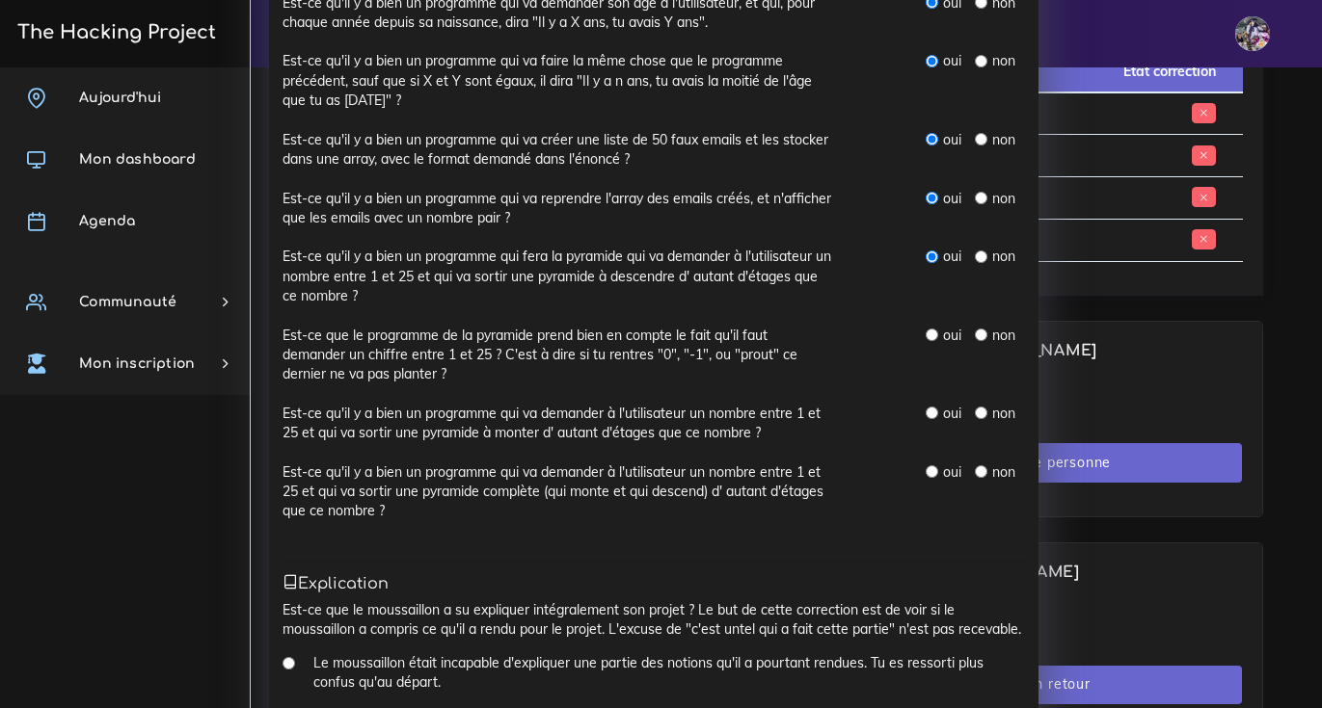
scroll to position [823, 0]
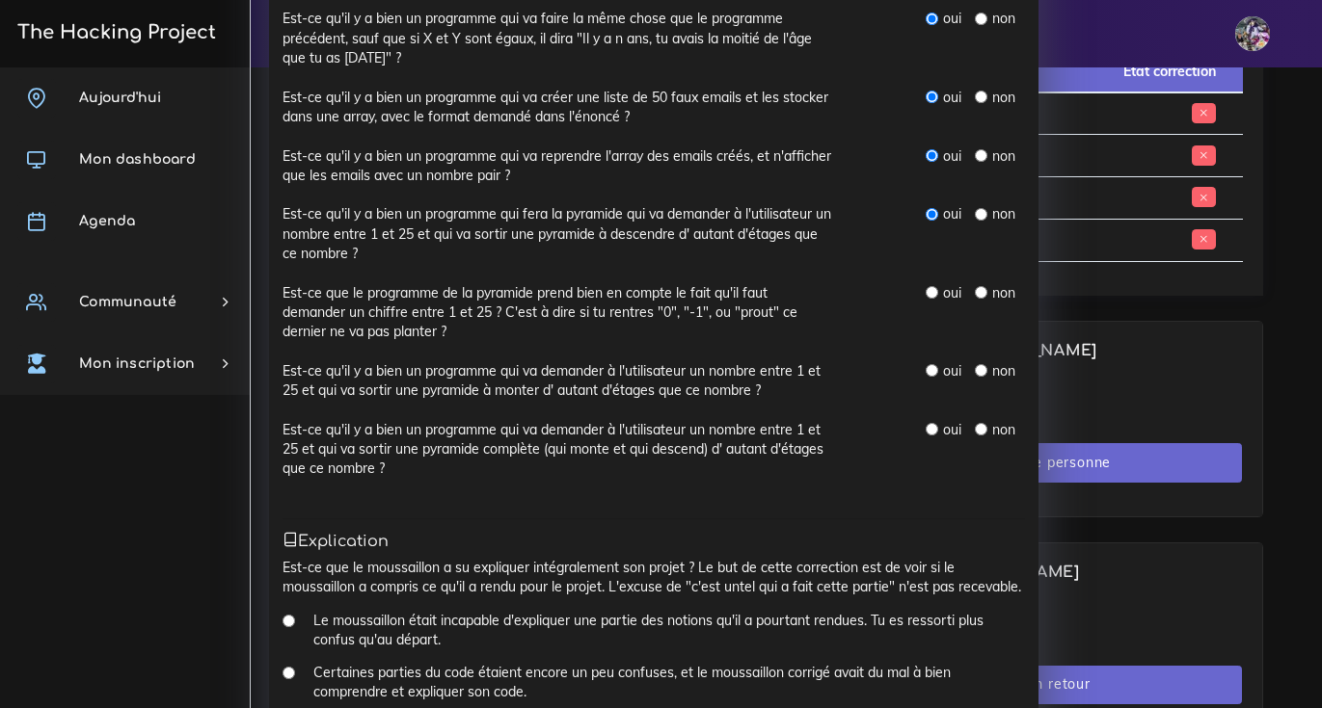
click at [925, 293] on input "radio" at bounding box center [931, 292] width 13 height 13
radio input "true"
click at [924, 361] on div "Est-ce que le programme de la pyramide prend bien en compte le fait qu'il faut …" at bounding box center [653, 322] width 742 height 78
click at [925, 367] on input "radio" at bounding box center [931, 370] width 13 height 13
radio input "true"
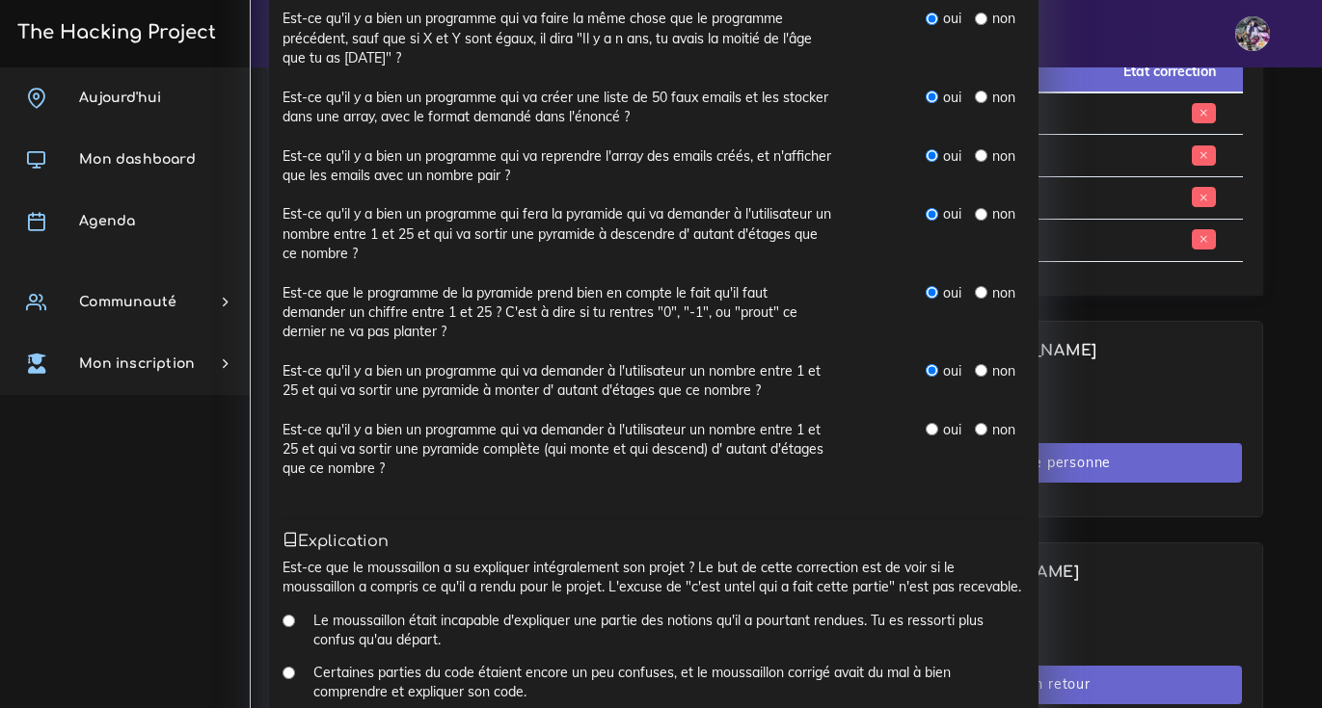
click at [925, 371] on input "radio" at bounding box center [931, 370] width 13 height 13
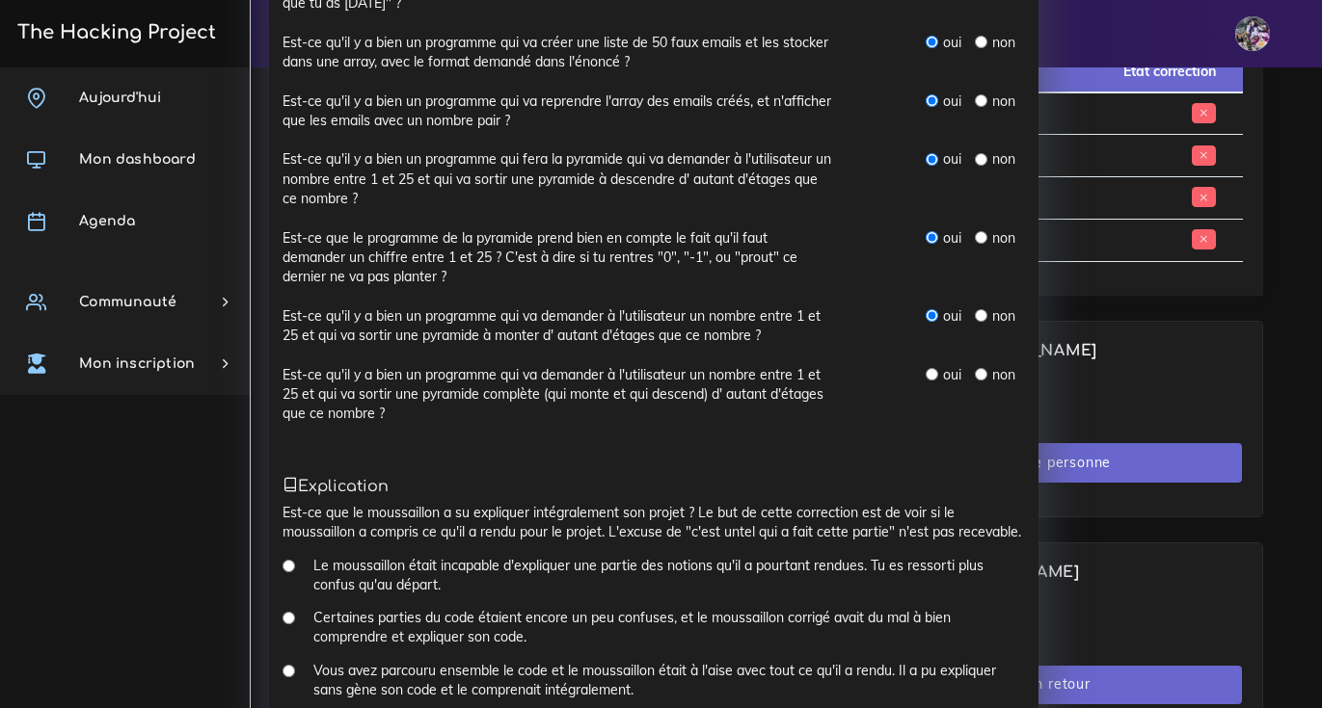
scroll to position [987, 0]
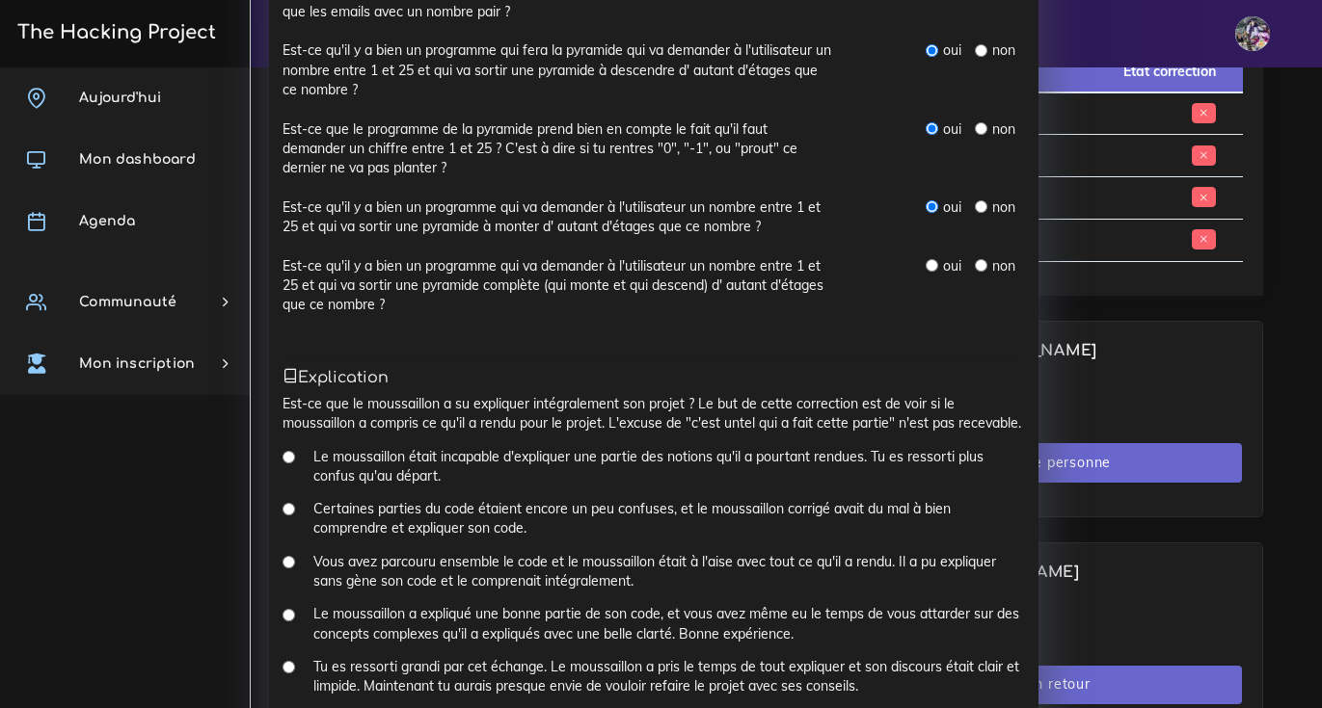
click at [925, 272] on input "radio" at bounding box center [931, 265] width 13 height 13
radio input "true"
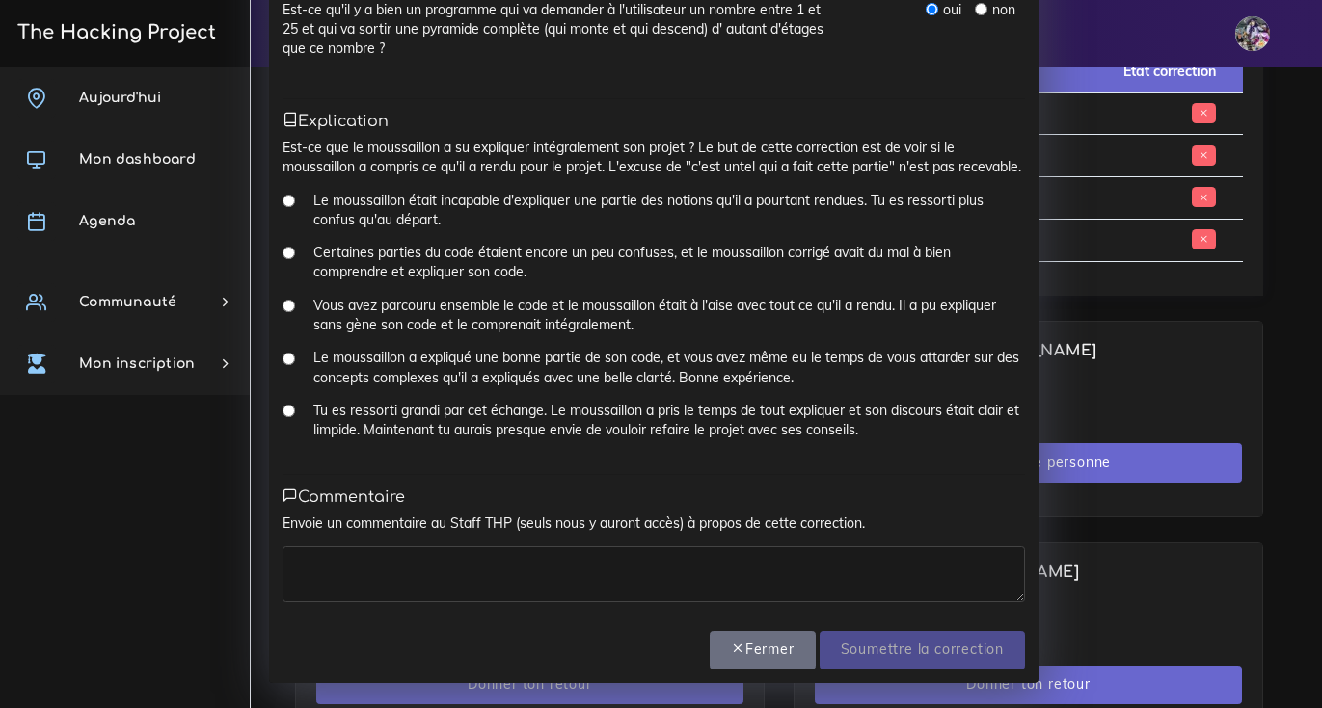
scroll to position [1277, 0]
click at [287, 413] on div "Tu es ressorti grandi par cet échange. Le moussaillon a pris le temps de tout e…" at bounding box center [653, 427] width 742 height 53
click at [282, 414] on input "Tu es ressorti grandi par cet échange. Le moussaillon a pris le temps de tout e…" at bounding box center [288, 411] width 13 height 13
radio input "true"
click at [377, 599] on textarea at bounding box center [653, 575] width 742 height 56
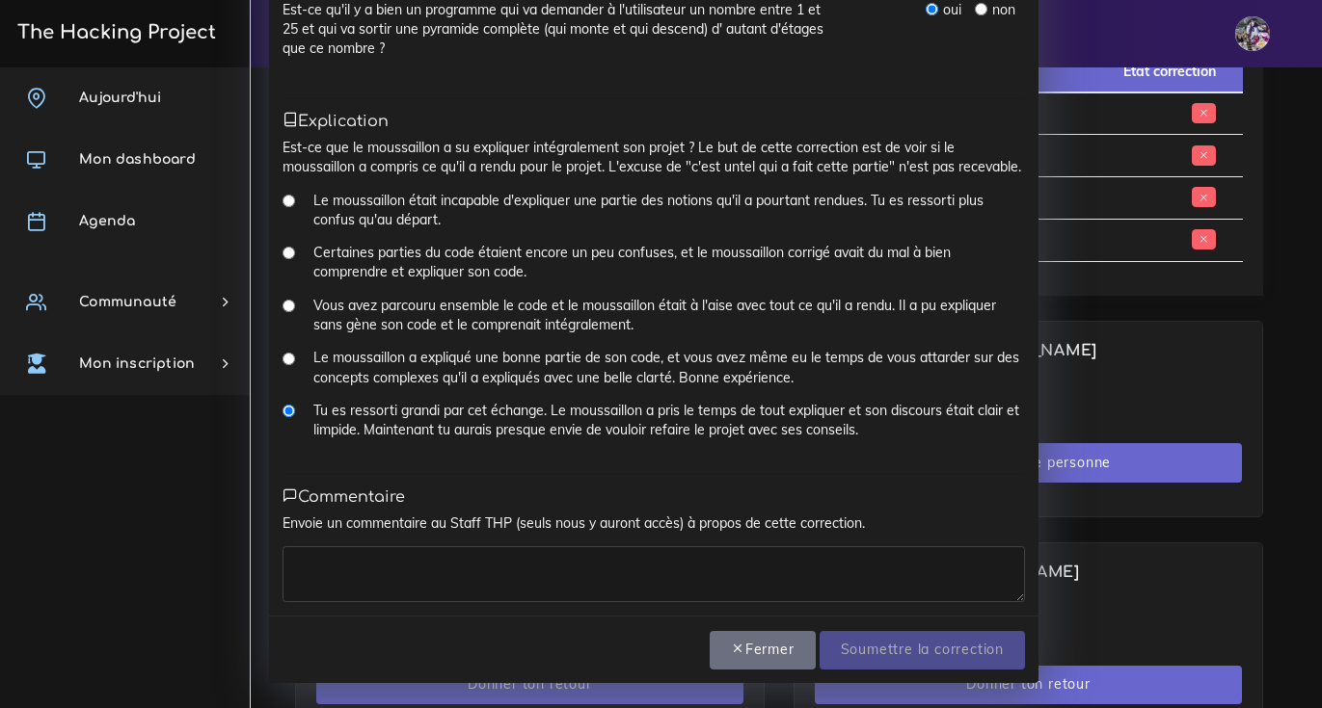
click at [445, 576] on textarea at bounding box center [653, 575] width 742 height 56
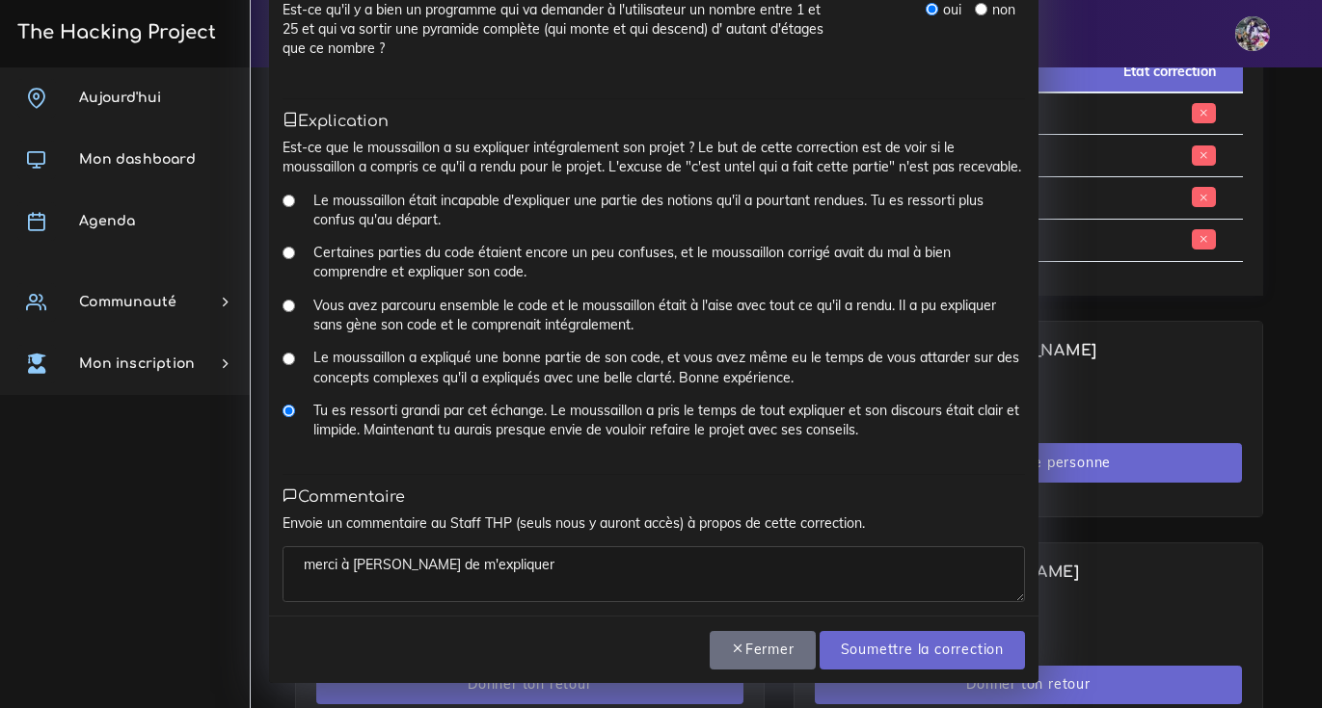
click at [542, 579] on textarea "merci à johanna de m'expliquer" at bounding box center [653, 575] width 742 height 56
click at [542, 578] on textarea "merci à johanna de m'expliquer" at bounding box center [653, 575] width 742 height 56
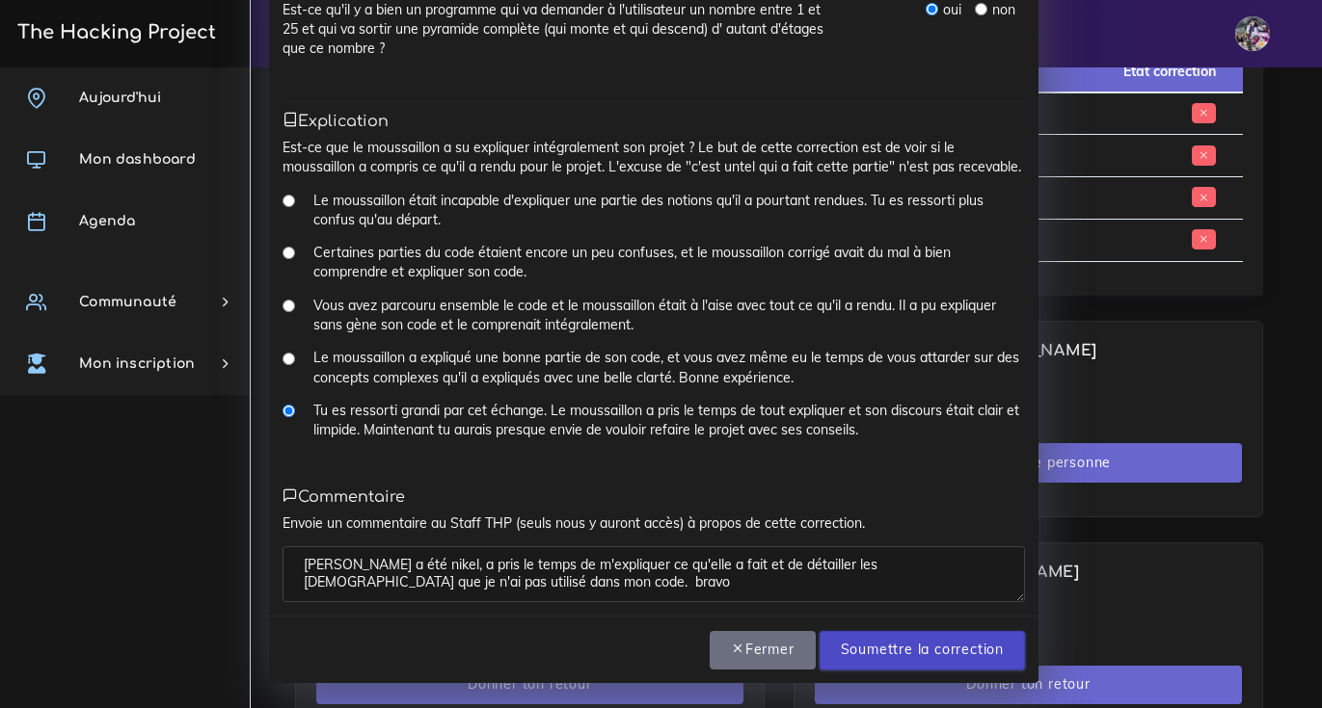
type textarea "Johanna a été nikel, a pris le temps de m'expliquer ce qu'elle a fait et de dét…"
click at [975, 640] on input "Soumettre la correction" at bounding box center [921, 651] width 205 height 40
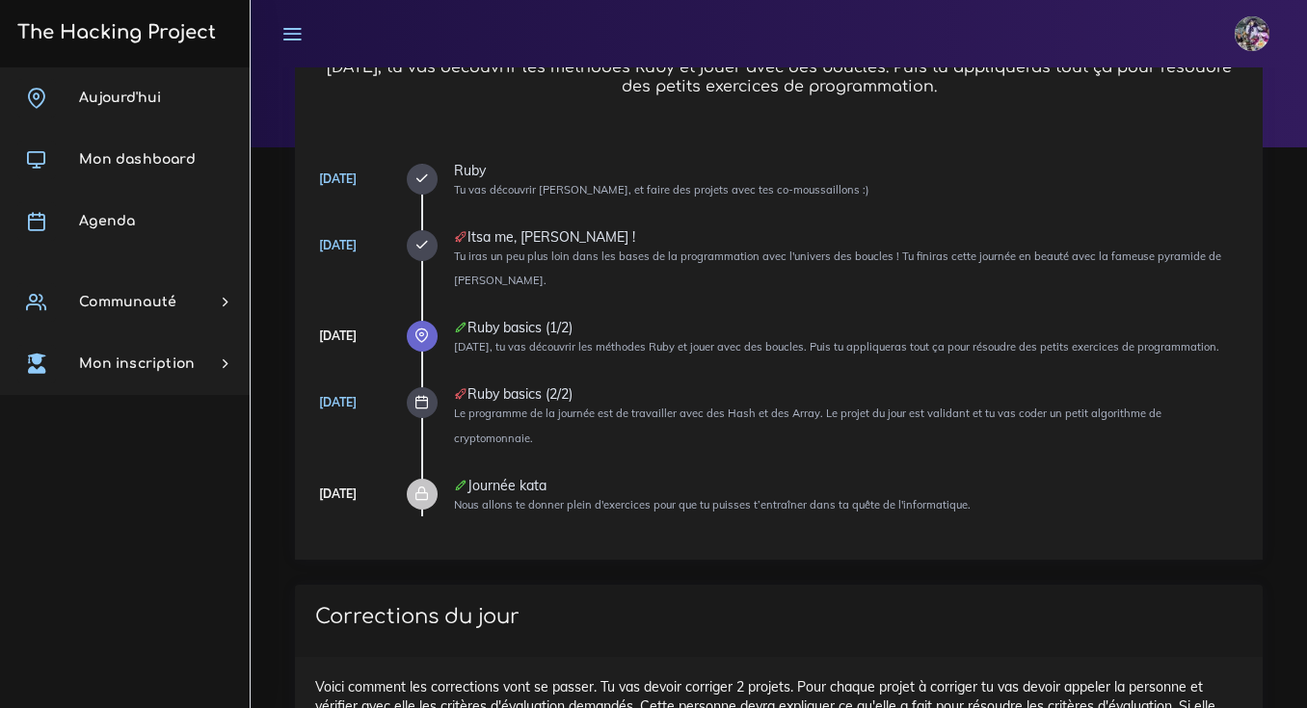
scroll to position [615, 0]
